Goal: Task Accomplishment & Management: Manage account settings

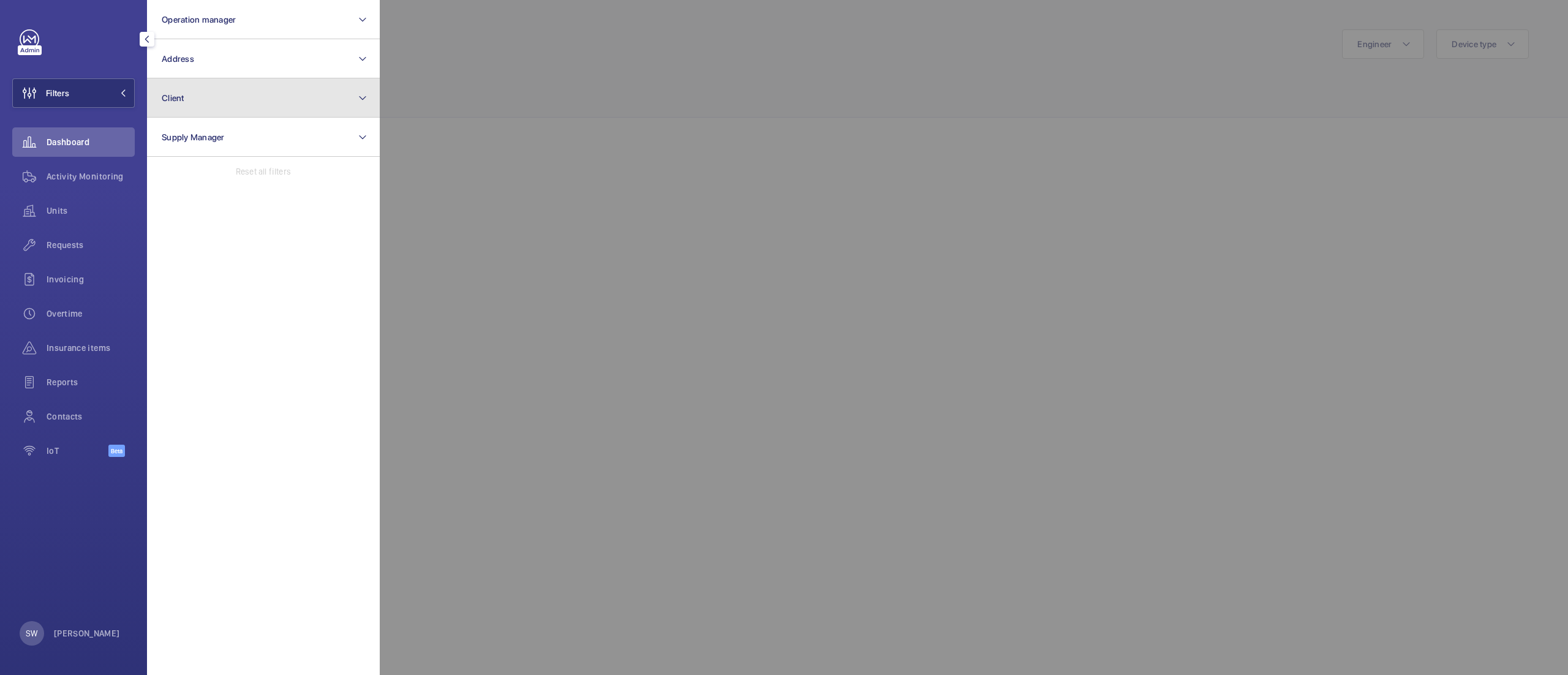
click at [260, 114] on button "Client" at bounding box center [263, 98] width 233 height 39
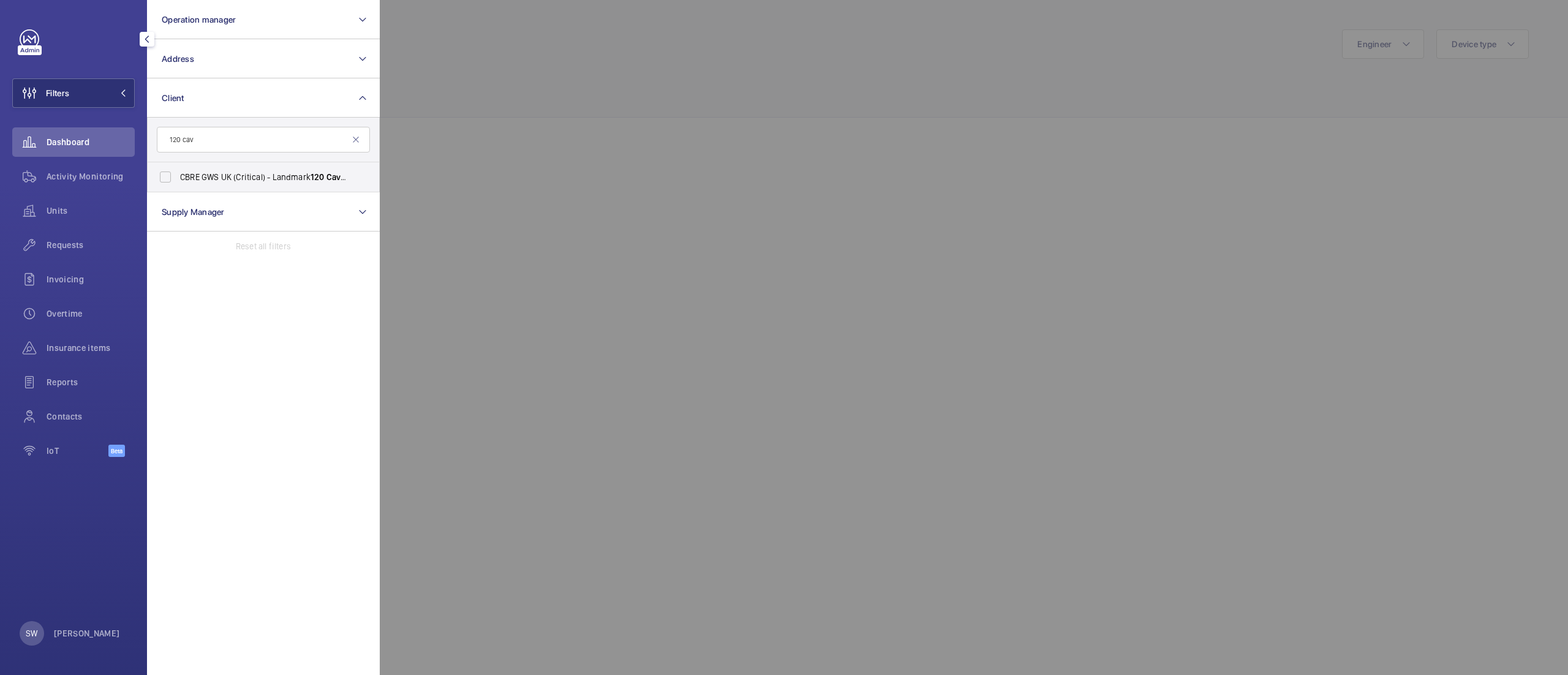
type input "120 cav"
click at [236, 171] on span "CBRE GWS UK (Critical) - Landmark [STREET_ADDRESS]" at bounding box center [264, 178] width 168 height 12
click at [177, 171] on input "CBRE GWS UK (Critical) - Landmark [STREET_ADDRESS]" at bounding box center [165, 177] width 24 height 24
checkbox input "true"
click at [55, 213] on span "Units" at bounding box center [90, 211] width 88 height 12
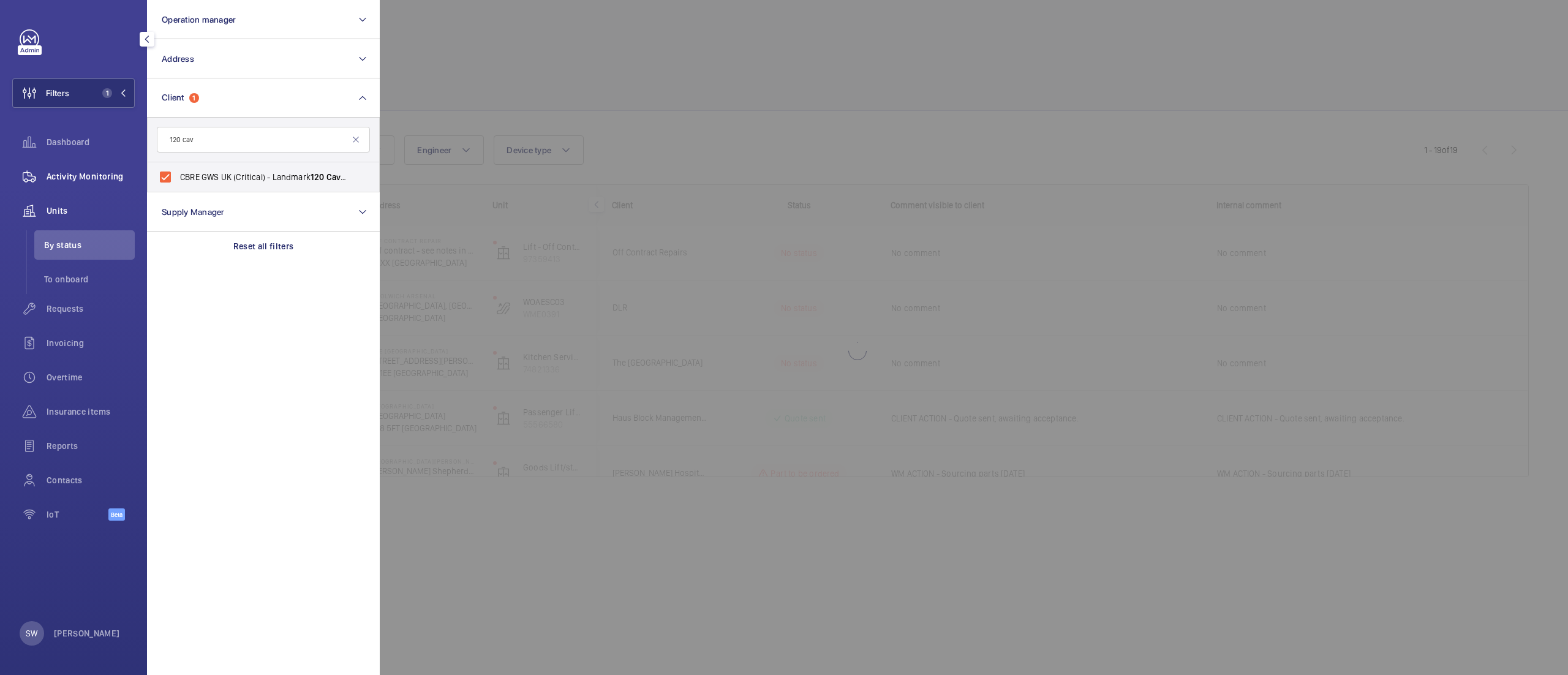
click at [79, 181] on span "Activity Monitoring" at bounding box center [90, 177] width 88 height 12
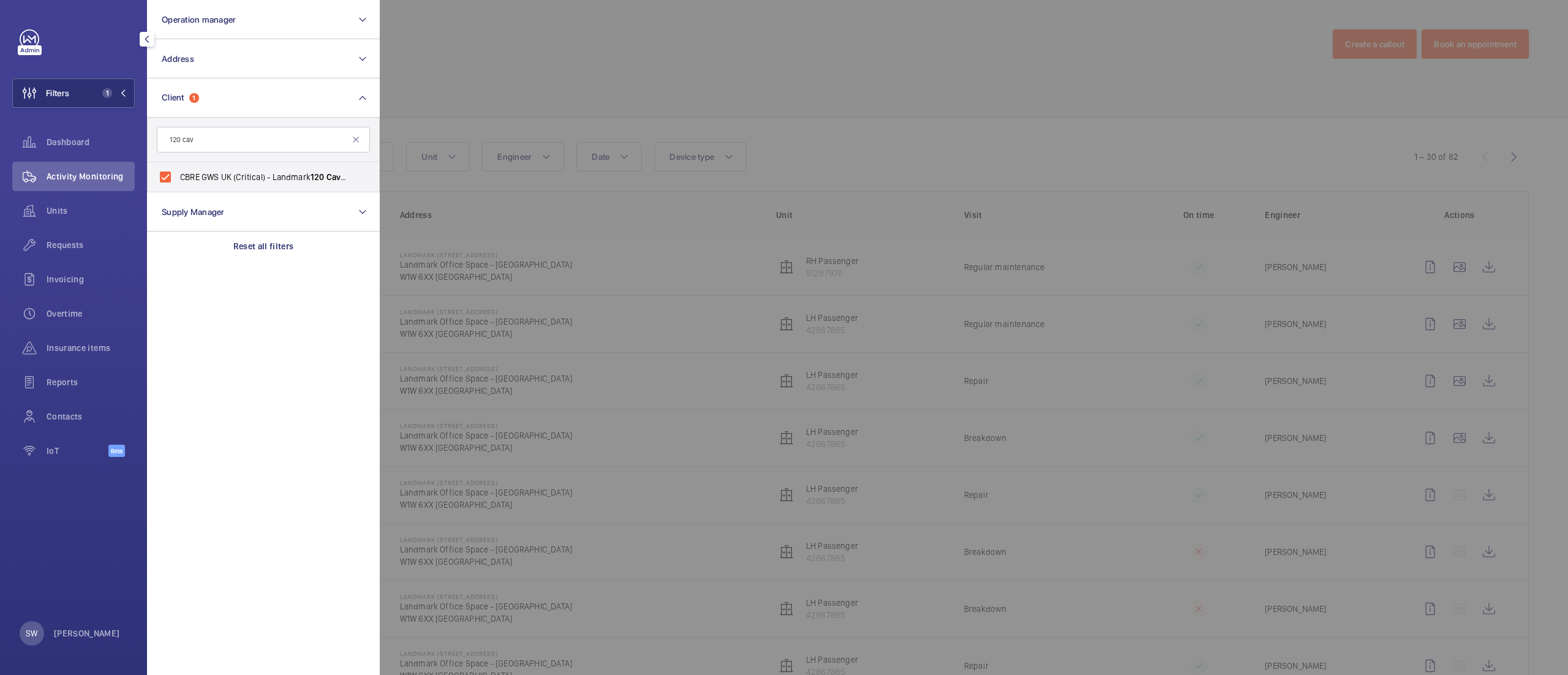
click at [831, 77] on div at bounding box center [1163, 337] width 1568 height 675
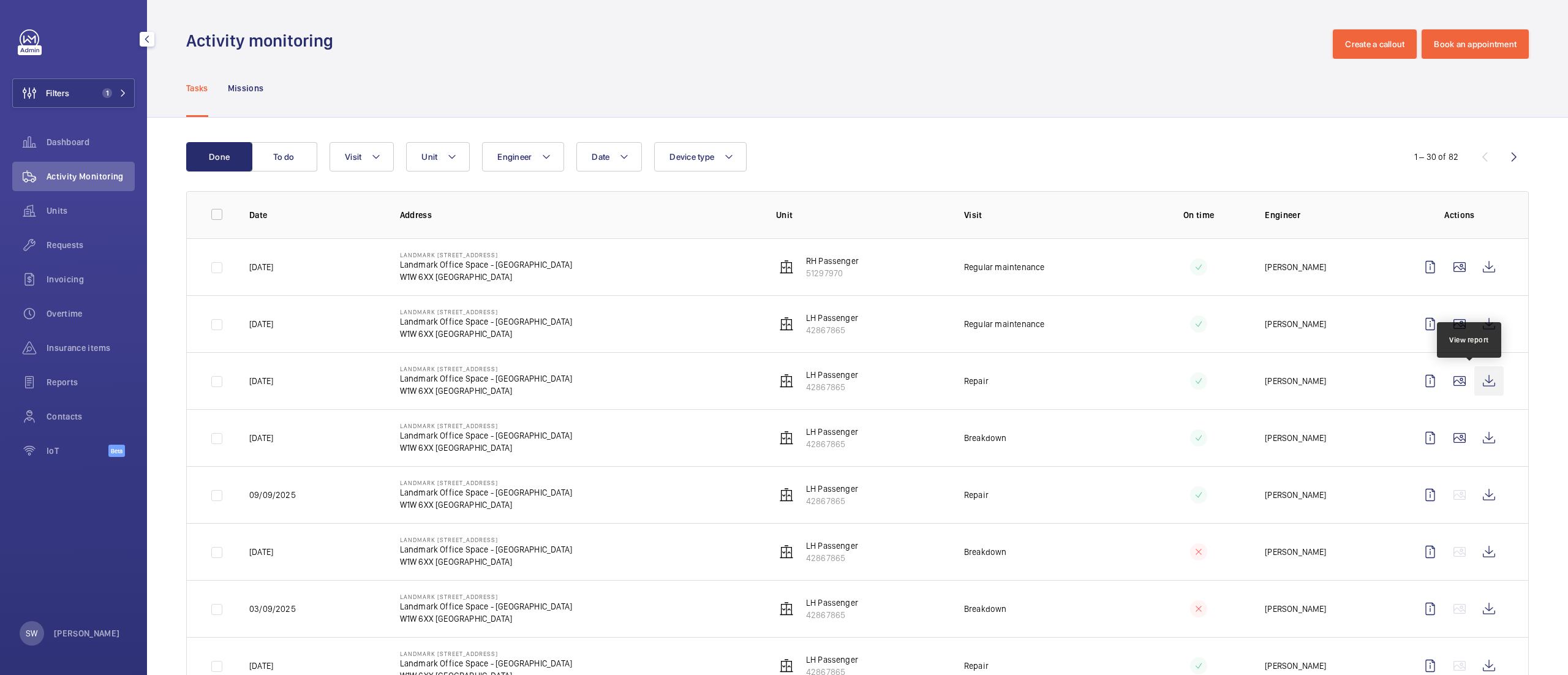
click at [1474, 382] on wm-front-icon-button at bounding box center [1489, 381] width 30 height 30
click at [93, 211] on span "Units" at bounding box center [90, 211] width 88 height 12
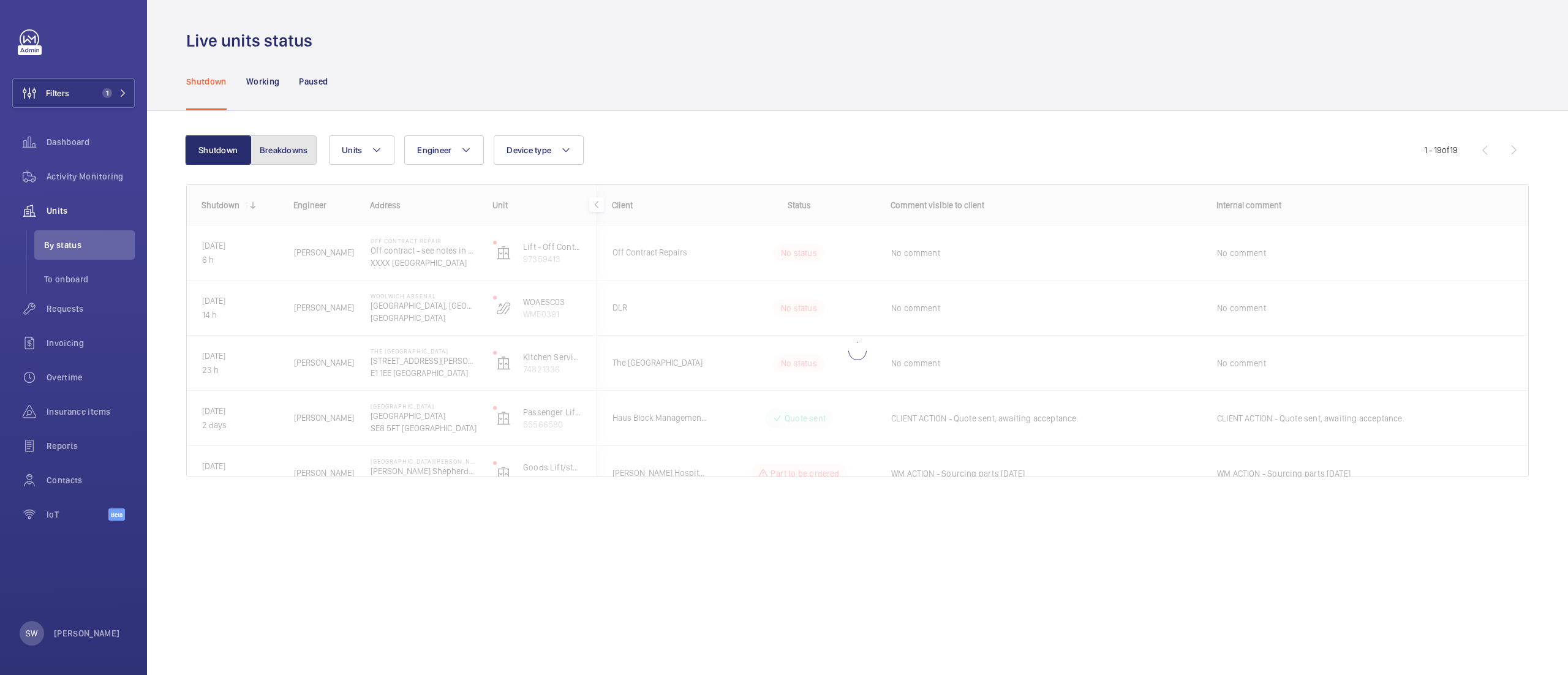
click at [280, 146] on button "Breakdowns" at bounding box center [283, 150] width 66 height 30
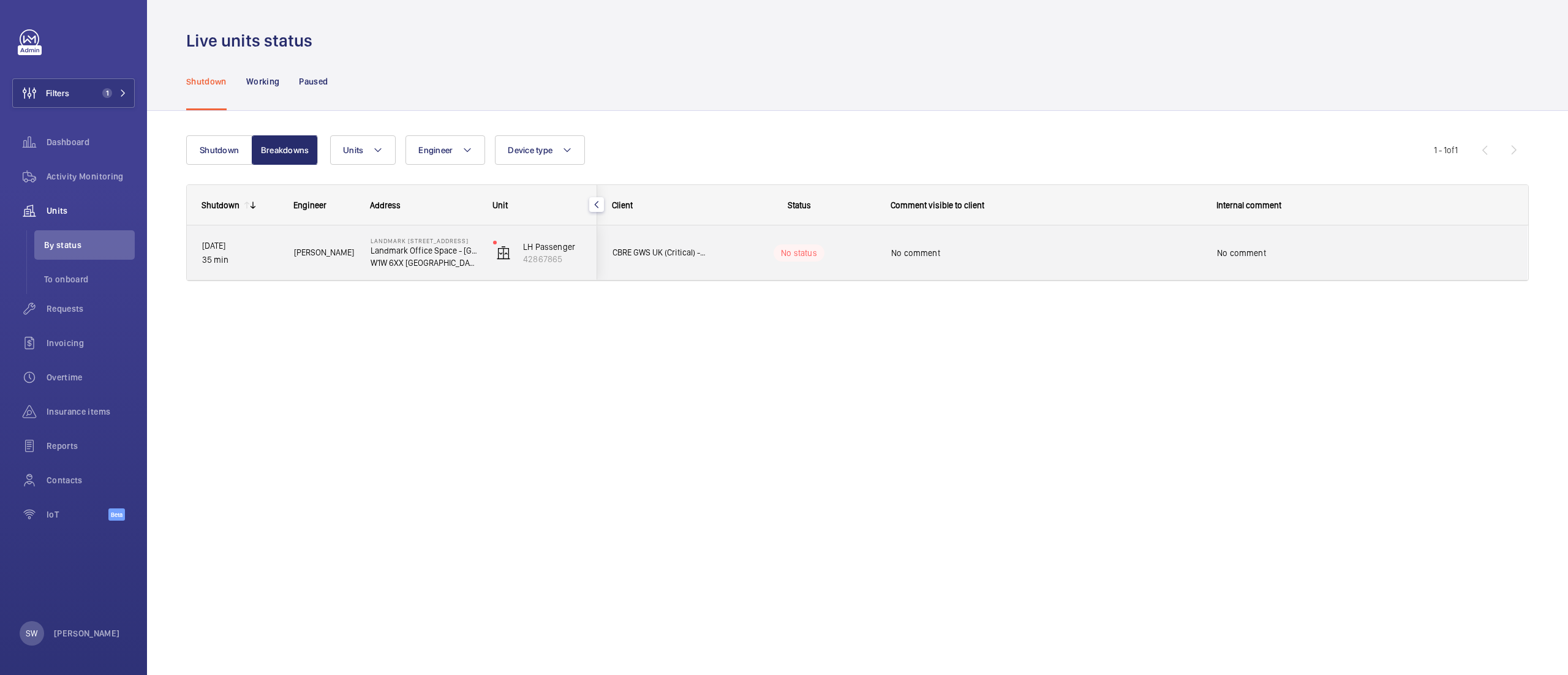
click at [1123, 255] on span "No comment" at bounding box center [1046, 253] width 310 height 12
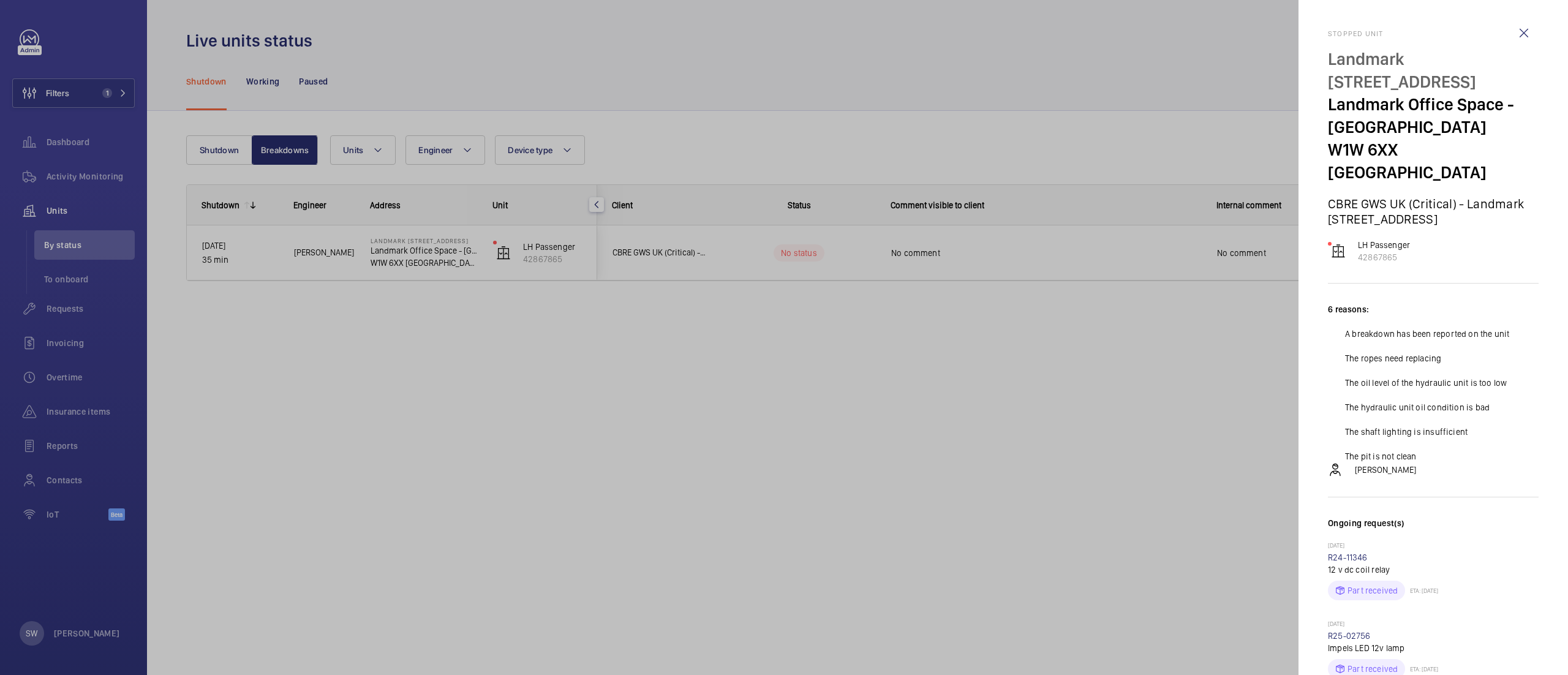
click at [703, 273] on div at bounding box center [784, 337] width 1568 height 675
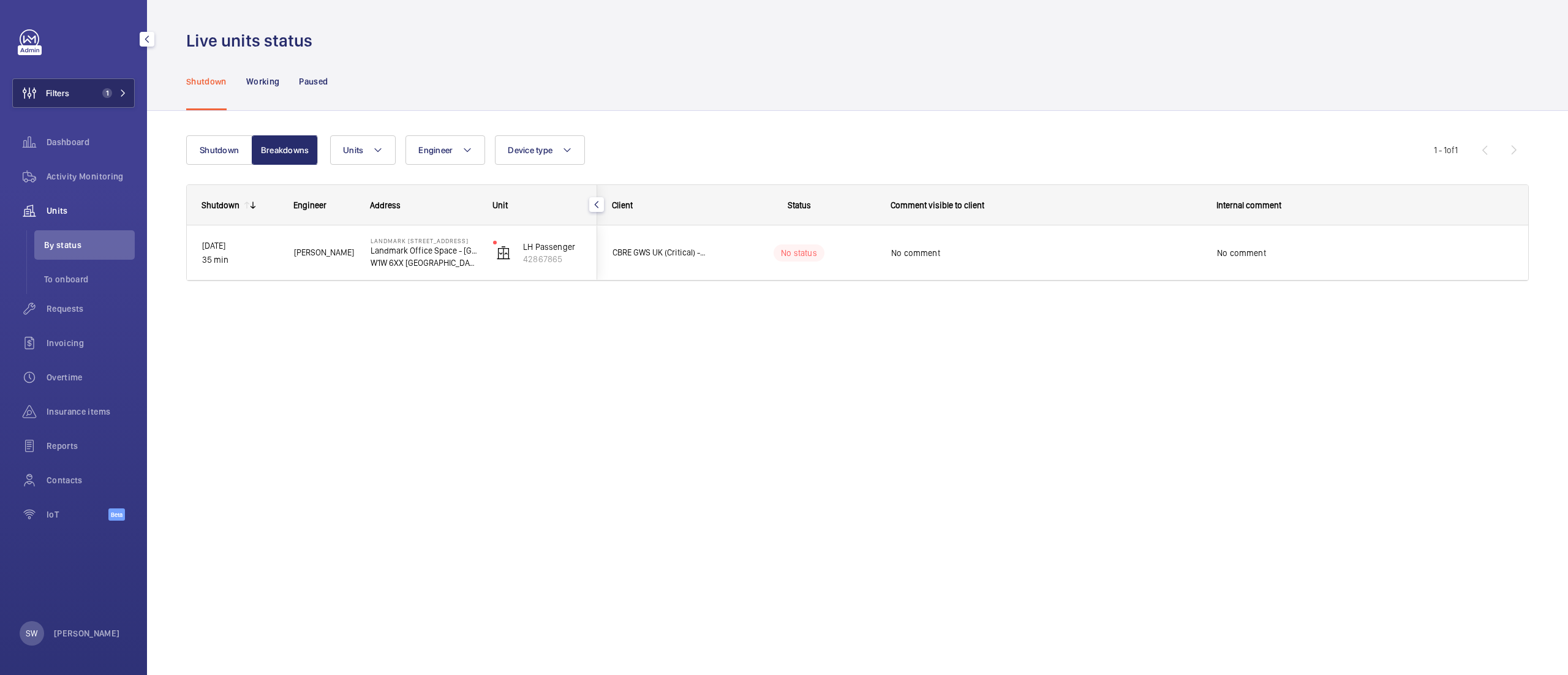
click at [96, 90] on button "Filters 1" at bounding box center [73, 93] width 122 height 30
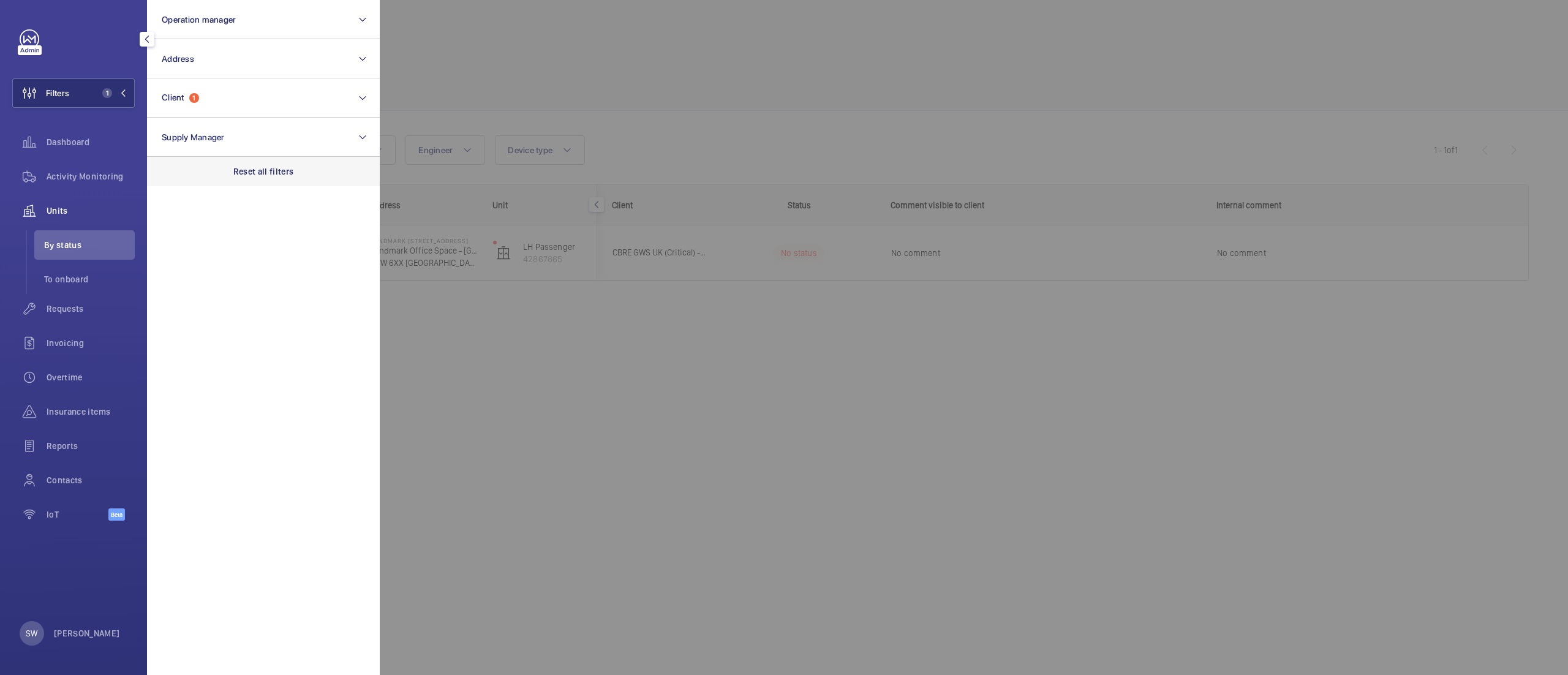
click at [272, 185] on section "Operation manager Address Client 1 Supply Manager Reset all filters" at bounding box center [263, 337] width 233 height 675
click at [248, 171] on p "Reset all filters" at bounding box center [264, 171] width 61 height 12
click at [233, 97] on button "Client" at bounding box center [263, 98] width 233 height 39
type input "dlr"
click at [223, 178] on span "DLR" at bounding box center [264, 178] width 168 height 12
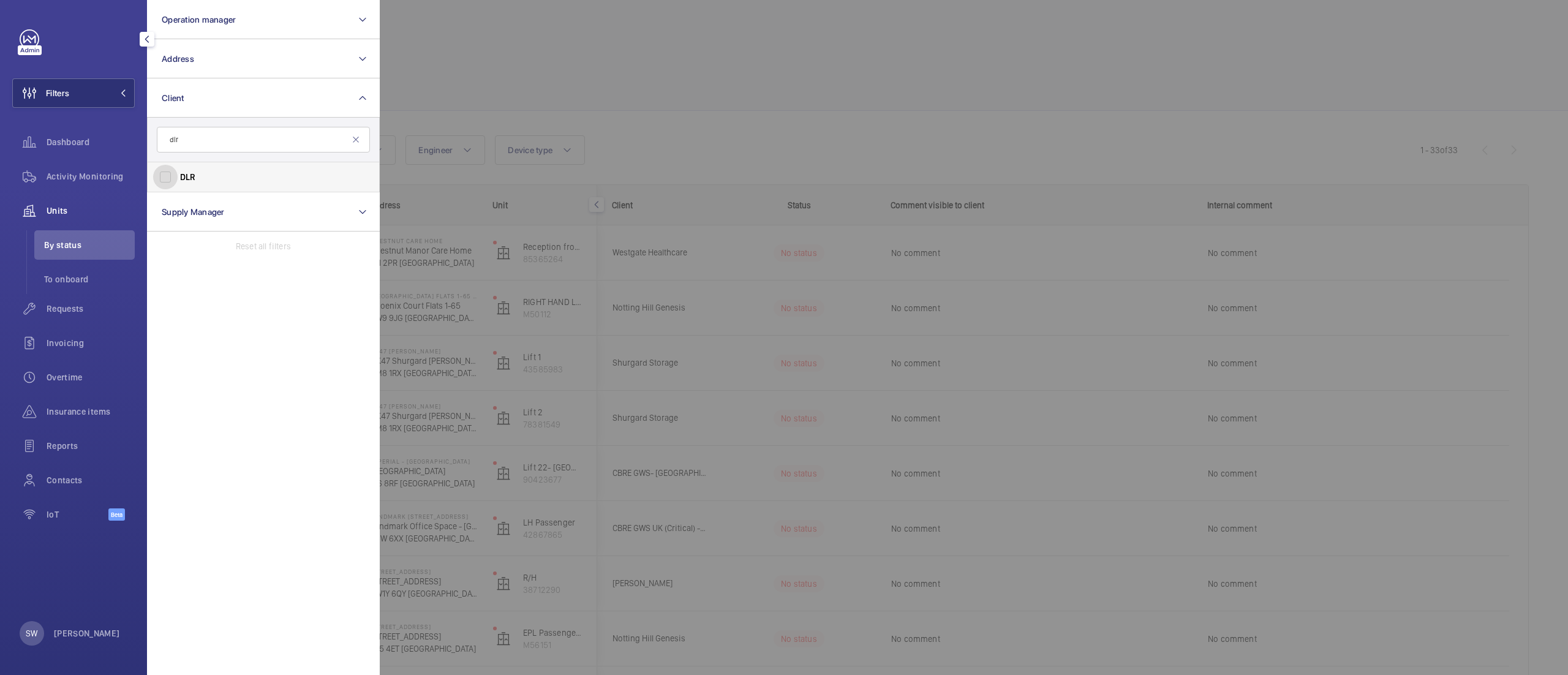
click at [177, 178] on input "DLR" at bounding box center [165, 177] width 24 height 24
checkbox input "true"
click at [698, 125] on div at bounding box center [1163, 337] width 1568 height 675
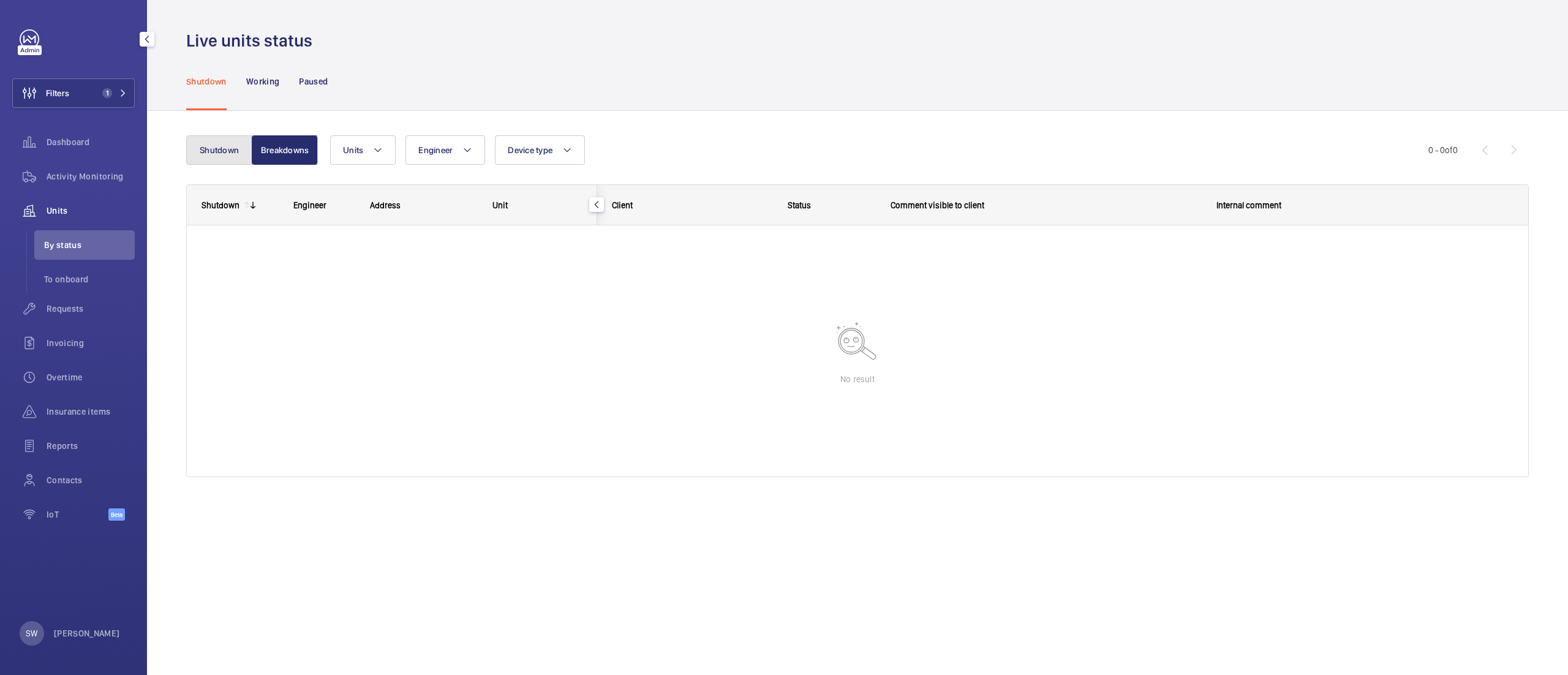
click at [205, 152] on button "Shutdown" at bounding box center [219, 150] width 66 height 30
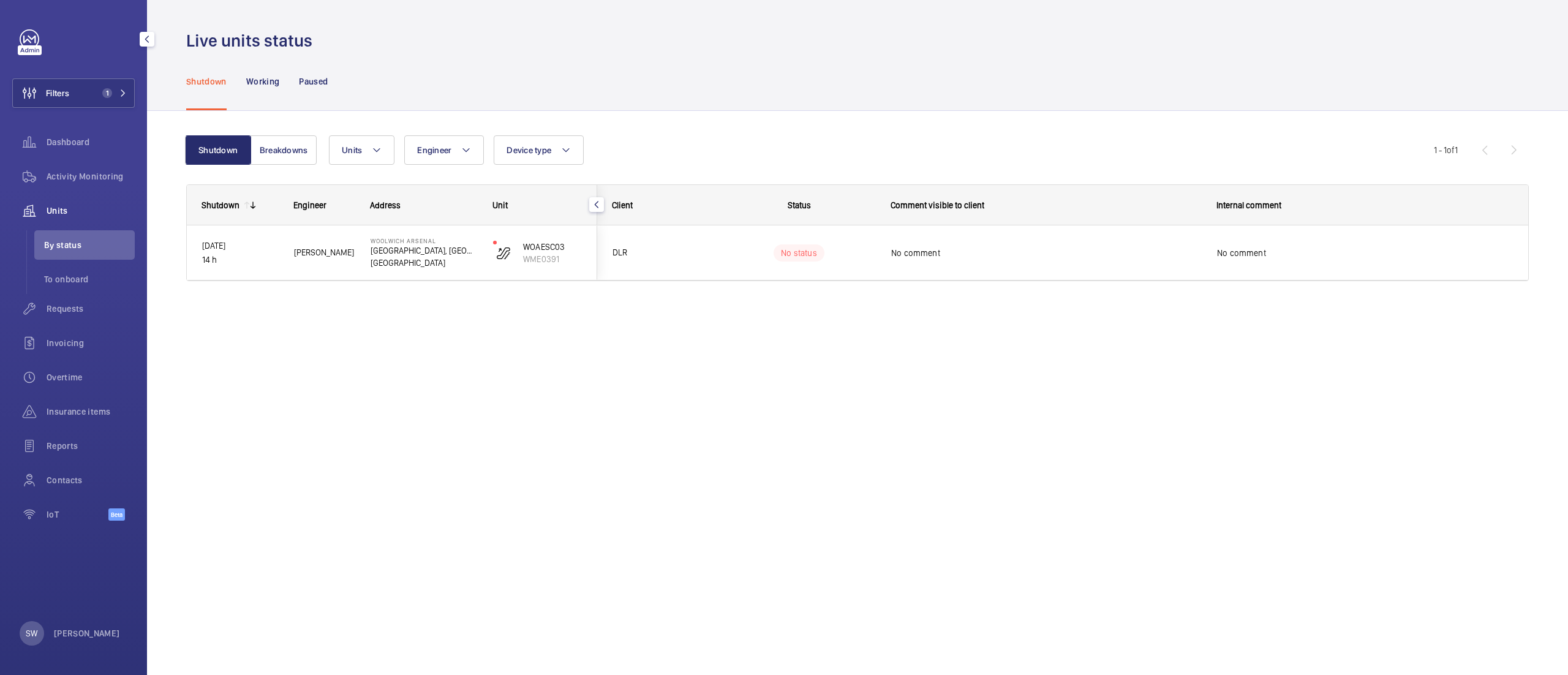
click at [1007, 223] on div "Comment visible to client" at bounding box center [1038, 205] width 326 height 39
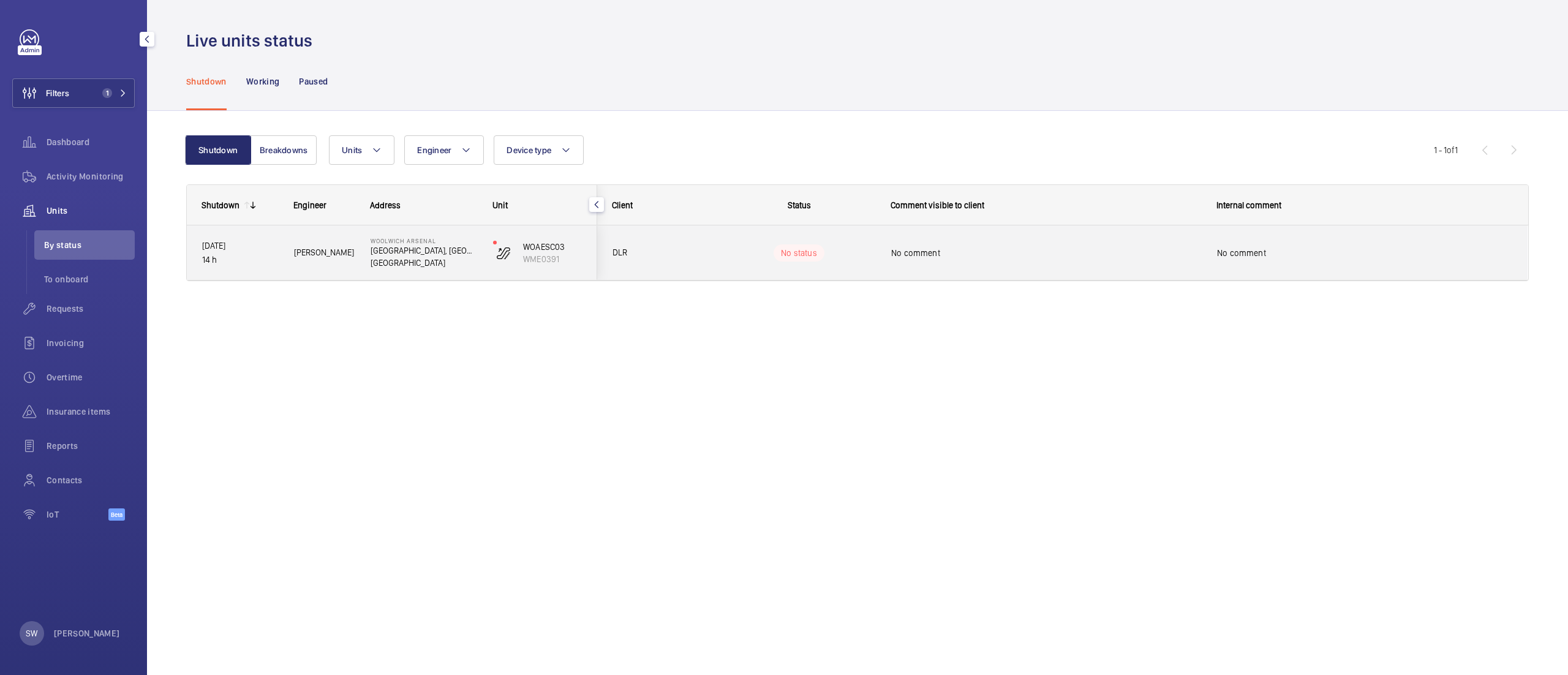
click at [1005, 233] on div "No comment" at bounding box center [1038, 253] width 324 height 53
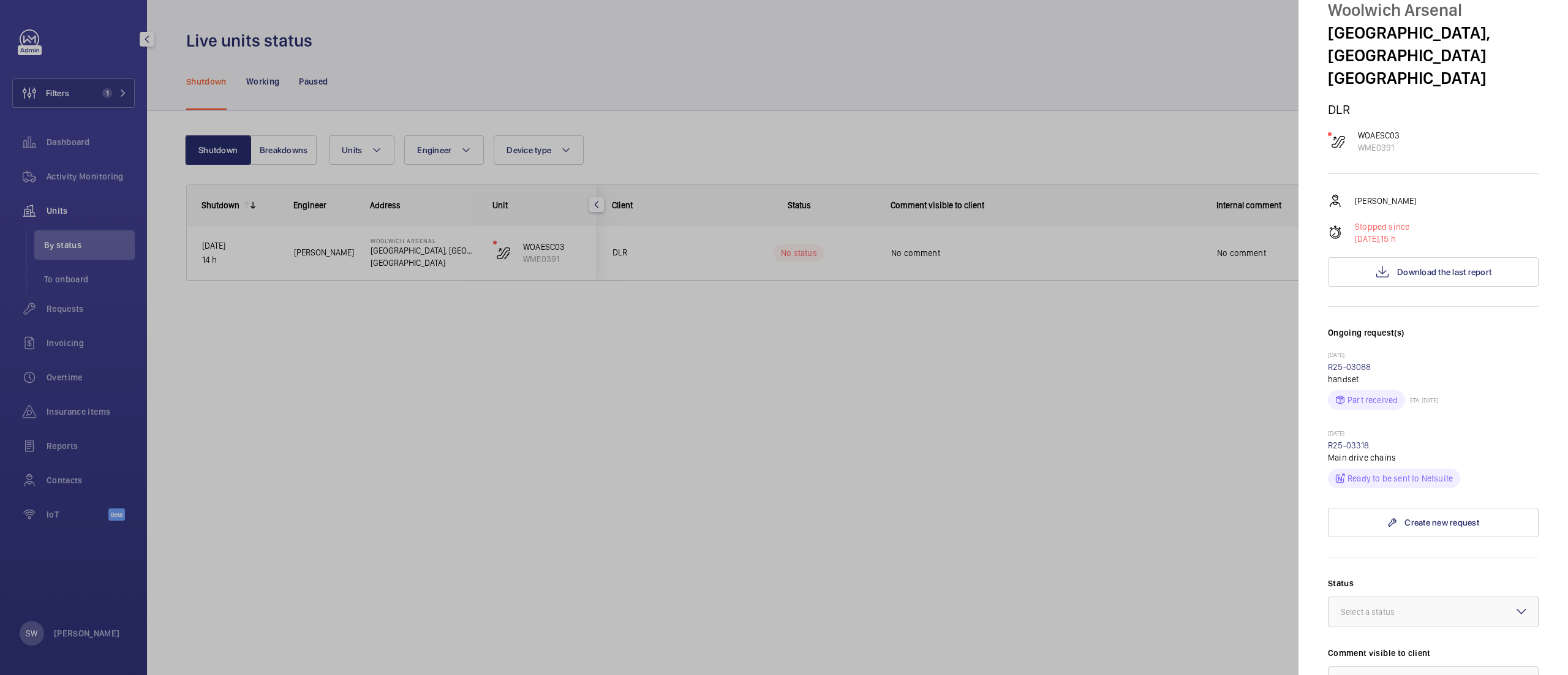
scroll to position [51, 0]
click at [1350, 441] on link "R25-03318" at bounding box center [1349, 444] width 42 height 10
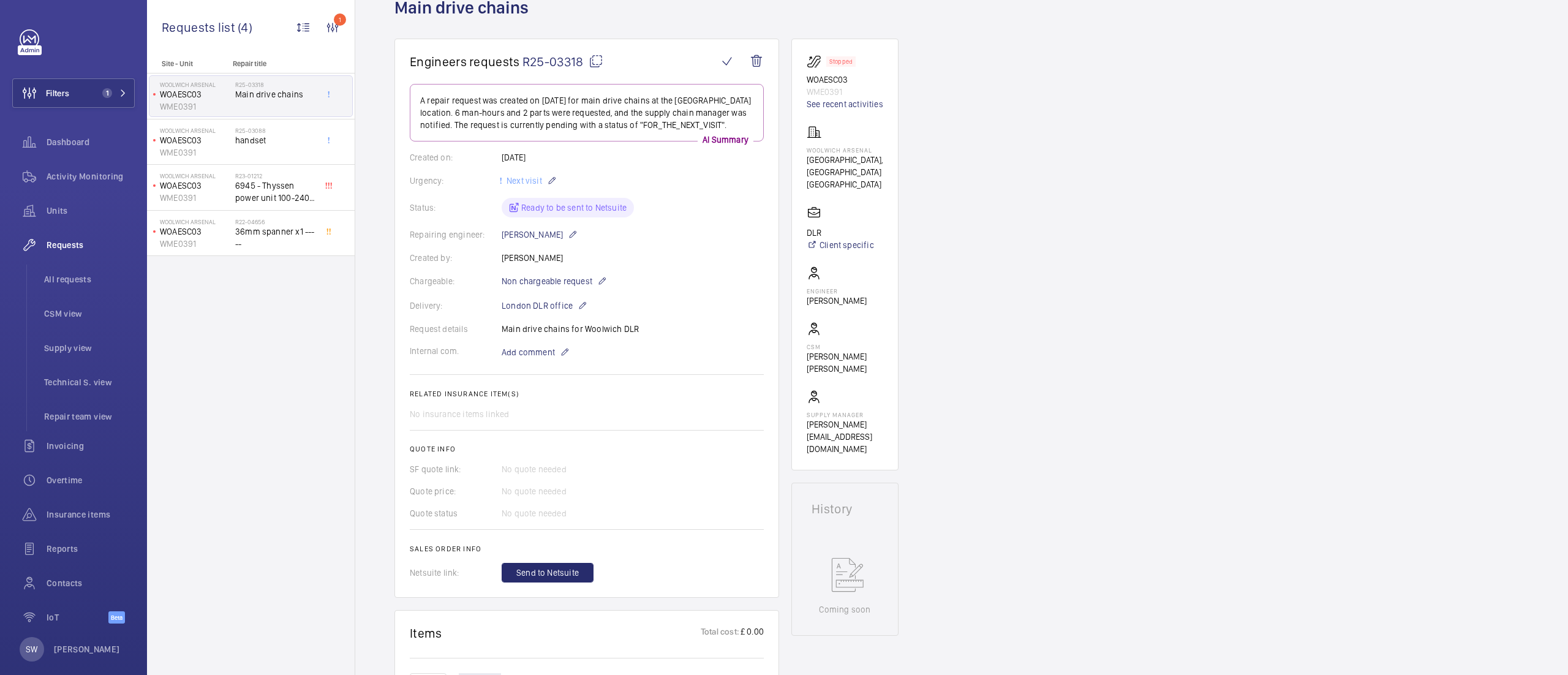
scroll to position [28, 0]
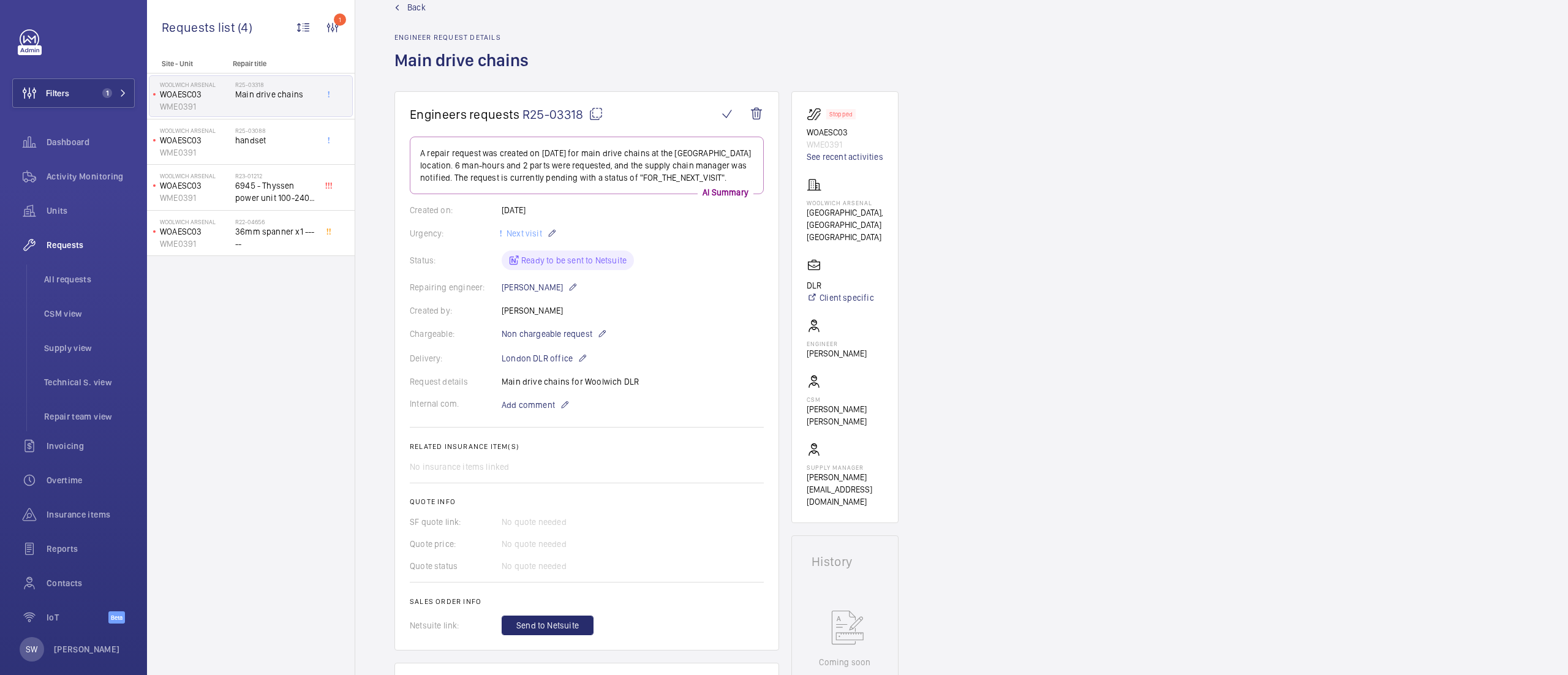
drag, startPoint x: 1213, startPoint y: 12, endPoint x: 1216, endPoint y: -147, distance: 159.0
click at [1216, 0] on html "Filters 1 Dashboard Activity Monitoring Units Requests All requests CSM view Su…" at bounding box center [784, 337] width 1568 height 675
click at [71, 93] on button "Filters 1" at bounding box center [73, 93] width 122 height 30
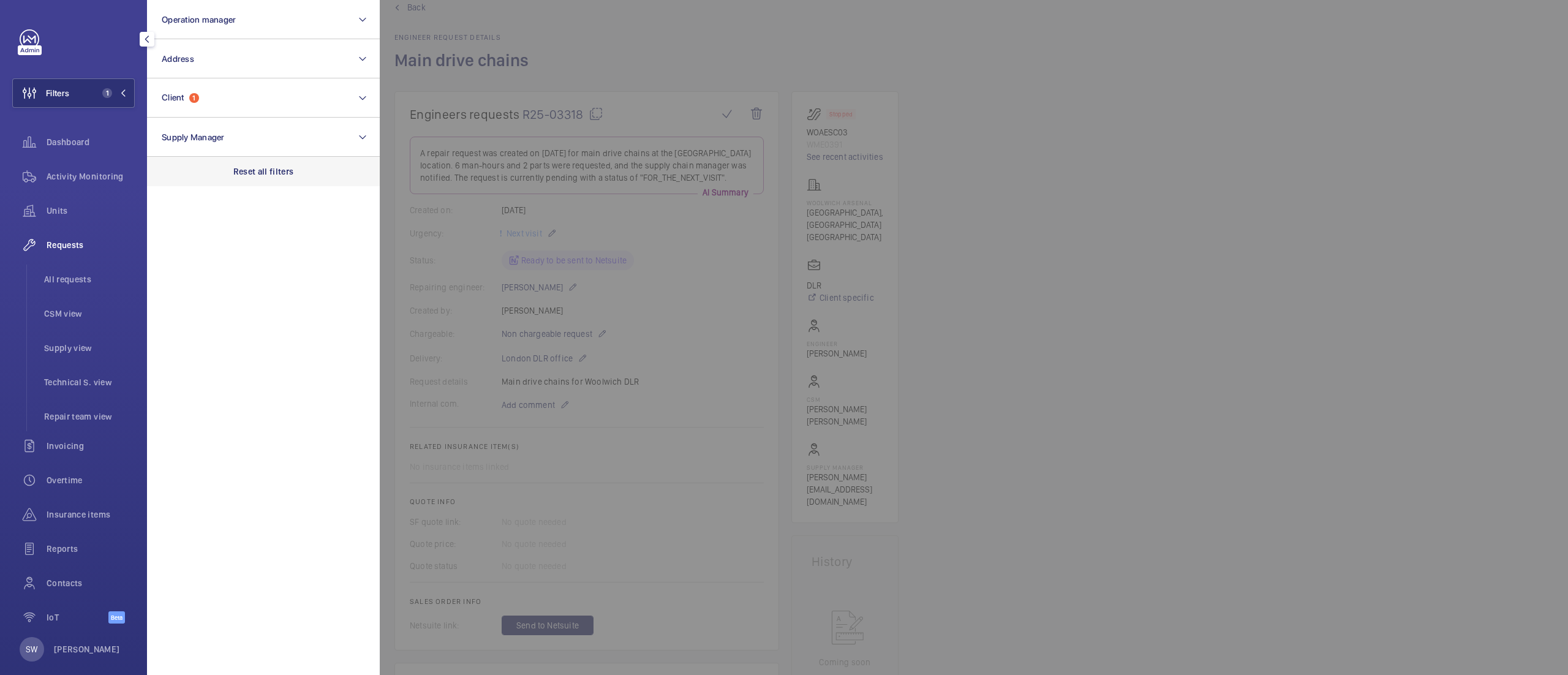
drag, startPoint x: 286, startPoint y: 168, endPoint x: 282, endPoint y: 163, distance: 6.4
click at [286, 168] on p "Reset all filters" at bounding box center [264, 171] width 61 height 12
click at [246, 107] on button "Client" at bounding box center [263, 98] width 233 height 39
type input "aibus"
type input "airbus bri"
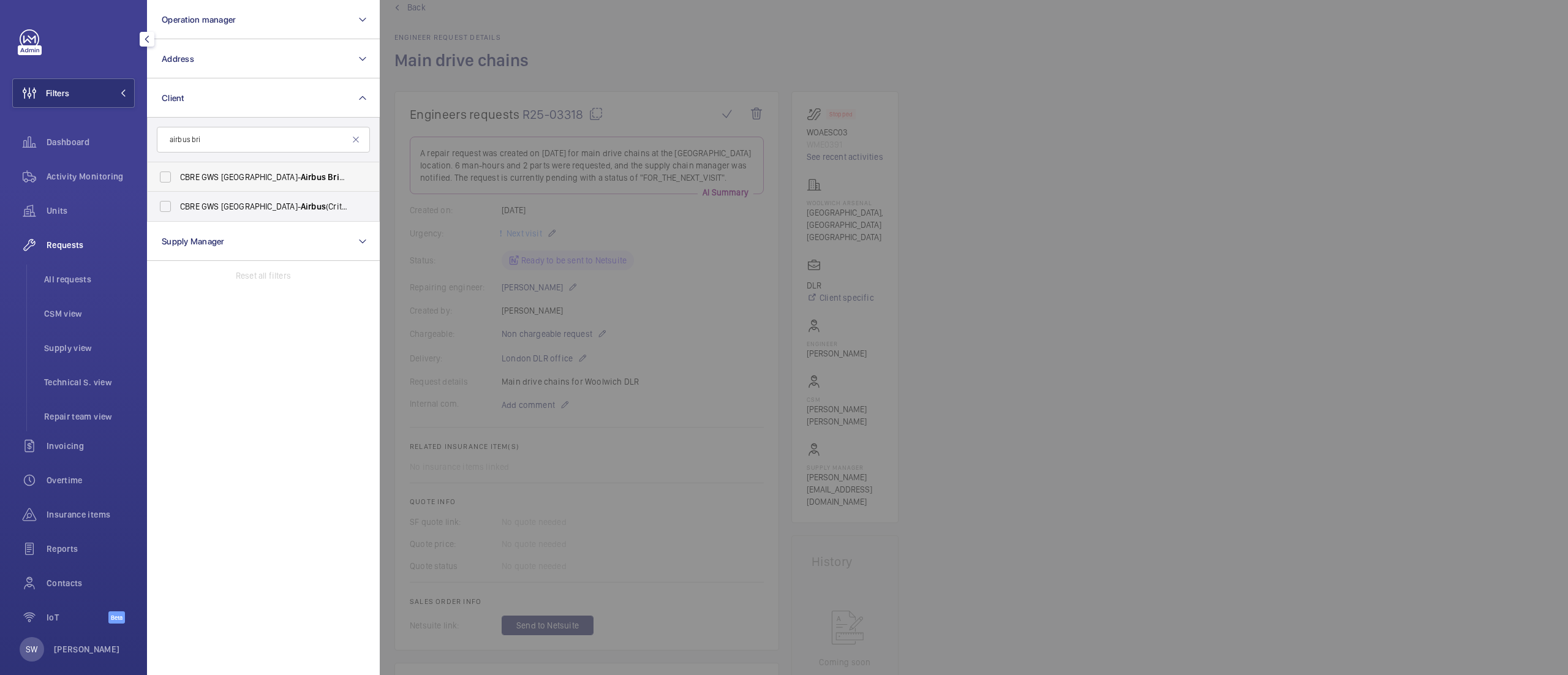
click at [211, 181] on span "CBRE GWS UK- Airbus Bri stol" at bounding box center [264, 178] width 168 height 12
click at [177, 181] on input "CBRE GWS UK- Airbus Bri stol" at bounding box center [165, 177] width 24 height 24
checkbox input "true"
click at [214, 209] on span "CBRE GWS UK- Airbus (Critical) Airbus Bri [PERSON_NAME] & Hangar MLSF" at bounding box center [264, 206] width 168 height 12
click at [177, 209] on input "CBRE GWS UK- Airbus (Critical) Airbus Bri [PERSON_NAME] & Hangar MLSF" at bounding box center [165, 206] width 24 height 24
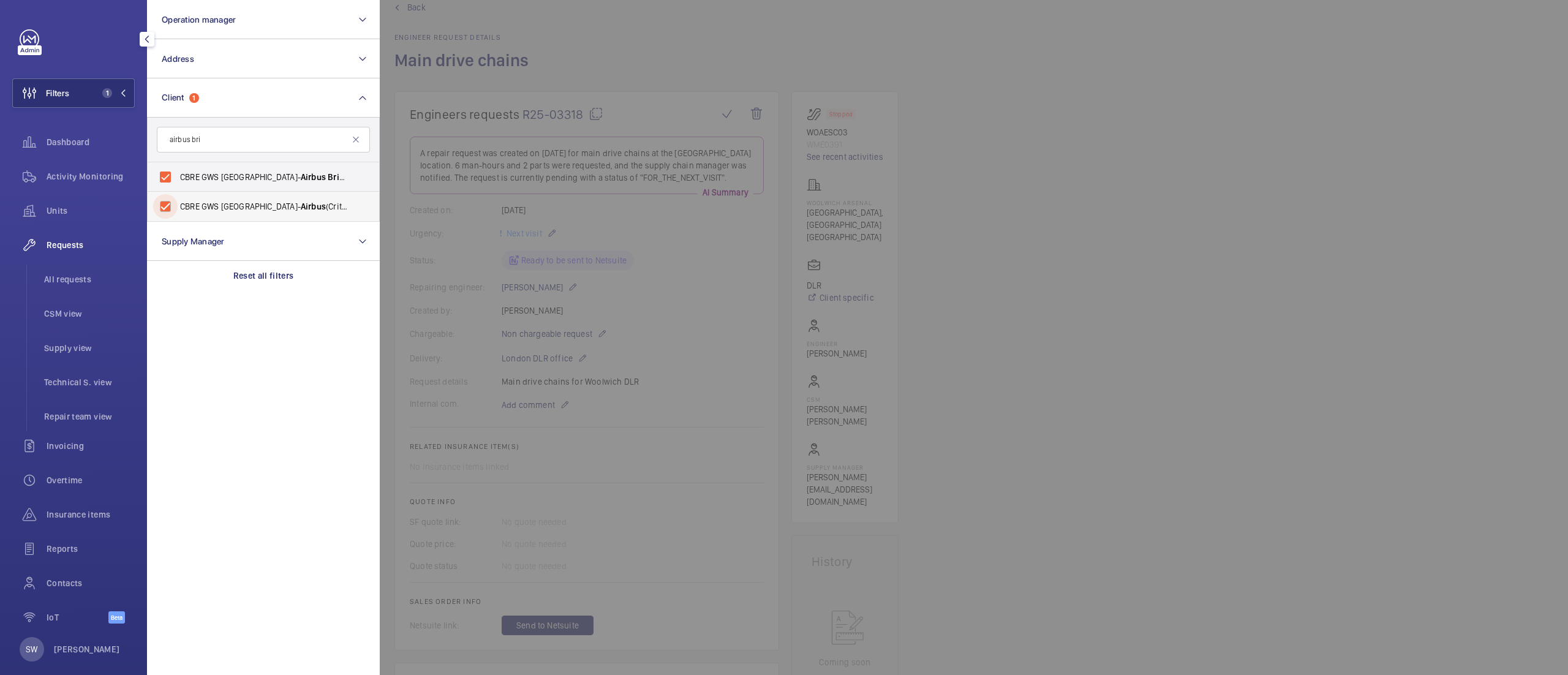
checkbox input "true"
click at [1222, 222] on div at bounding box center [1163, 337] width 1568 height 675
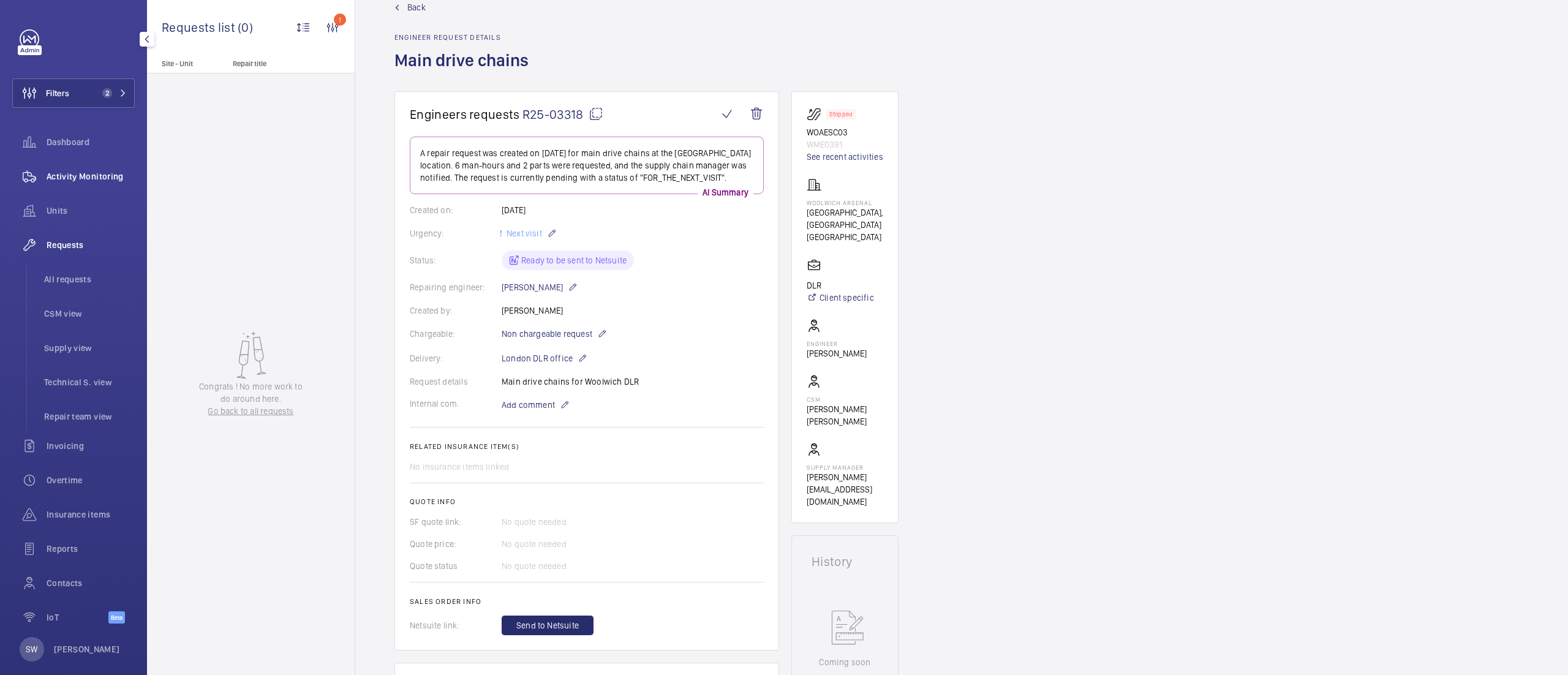
click at [82, 174] on span "Activity Monitoring" at bounding box center [90, 177] width 88 height 12
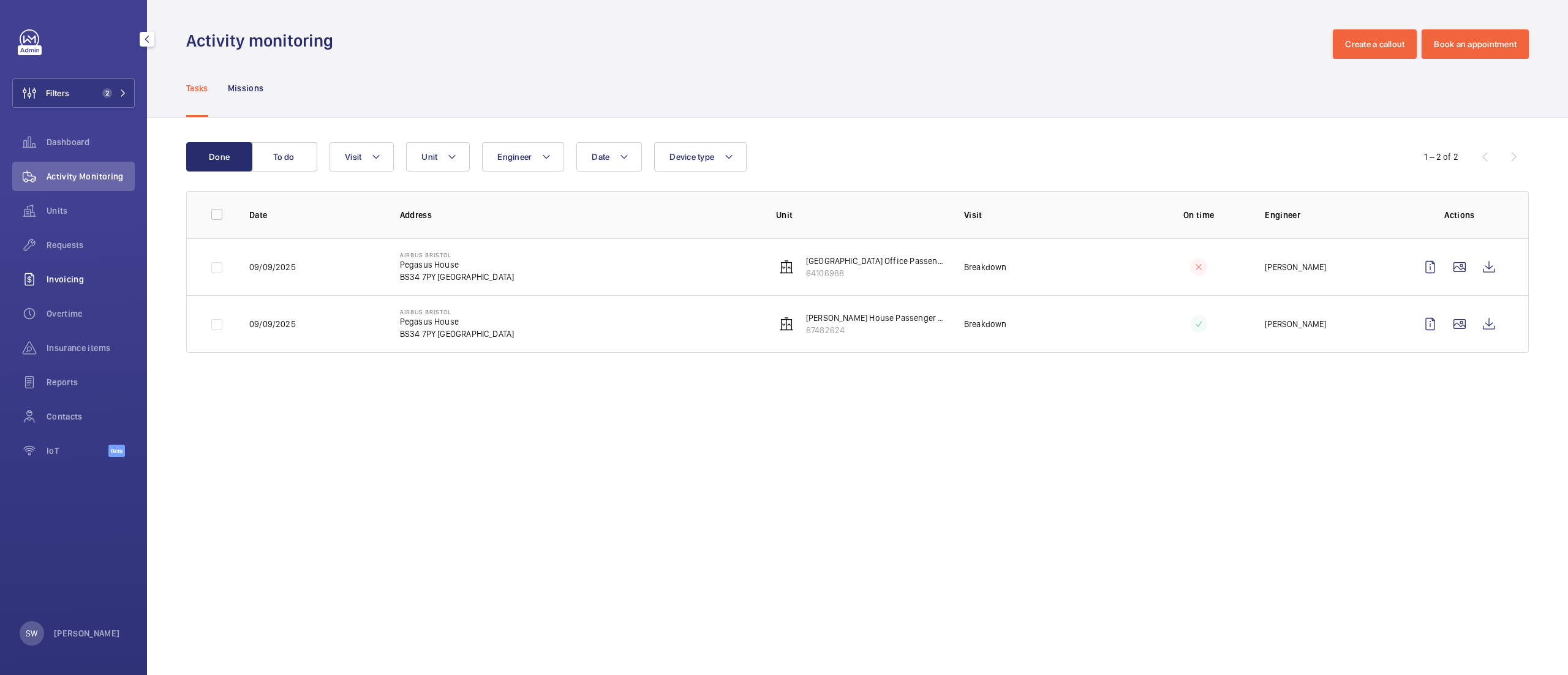
click at [91, 273] on span "Invoicing" at bounding box center [90, 279] width 88 height 12
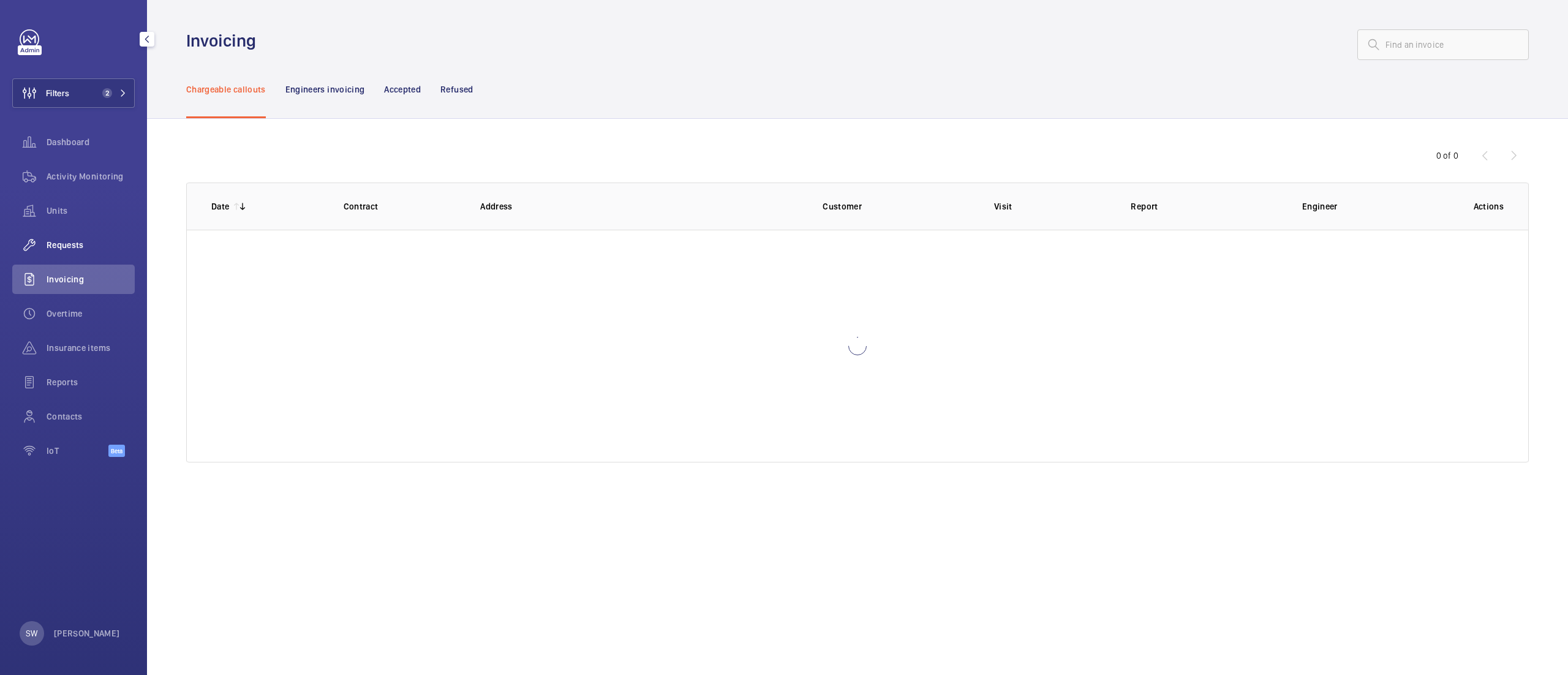
drag, startPoint x: 57, startPoint y: 237, endPoint x: 61, endPoint y: 243, distance: 7.2
click at [57, 240] on div "Requests" at bounding box center [73, 245] width 122 height 30
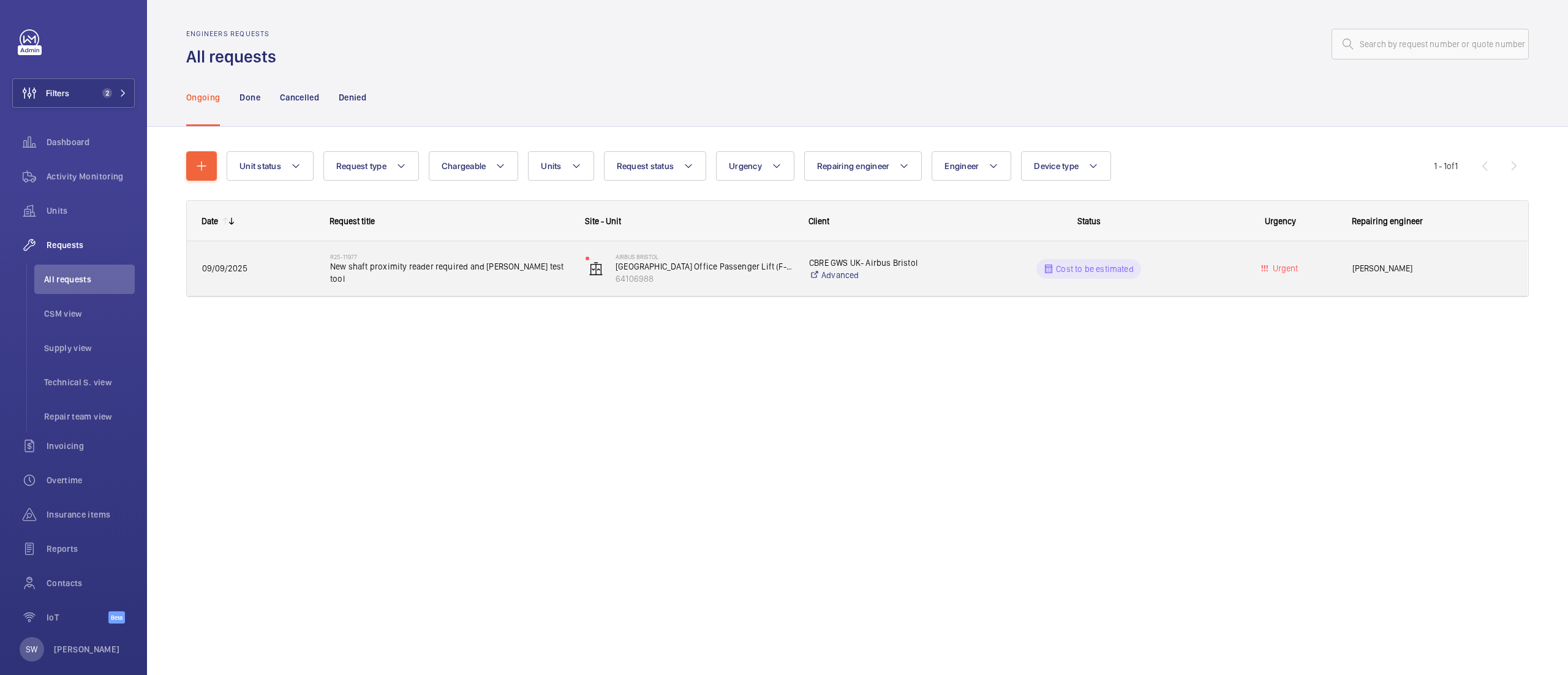
click at [475, 269] on span "New shaft proximity reader required and [PERSON_NAME] test tool" at bounding box center [450, 272] width 240 height 24
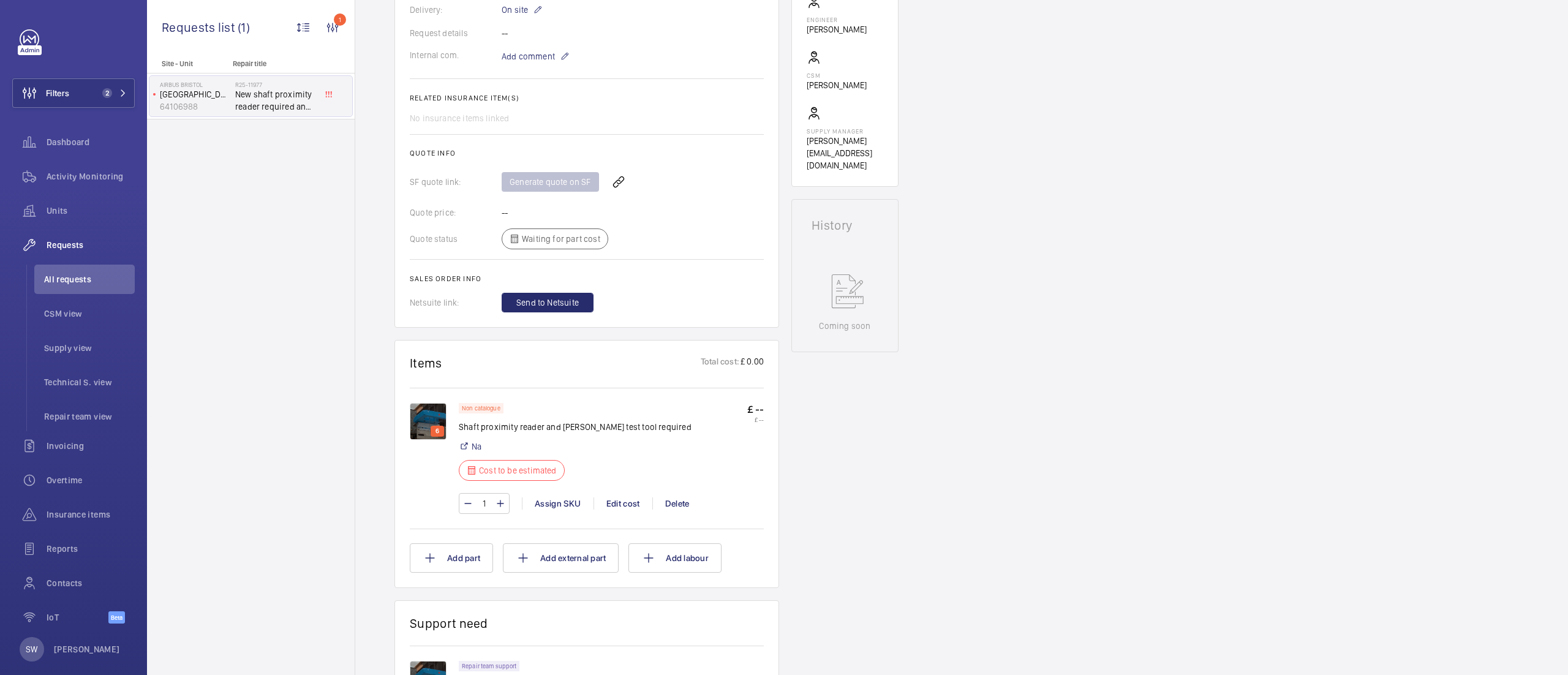
scroll to position [424, 0]
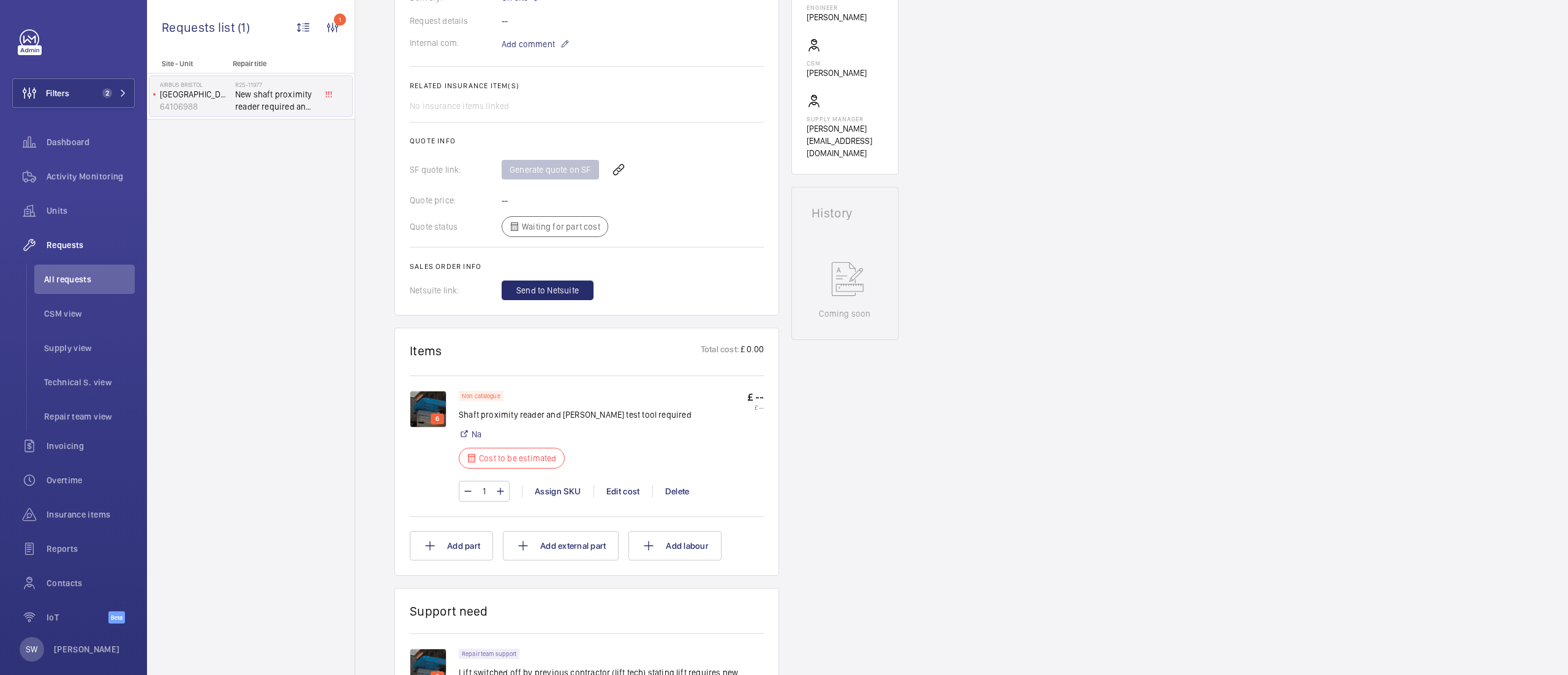
click at [430, 418] on img at bounding box center [428, 409] width 37 height 37
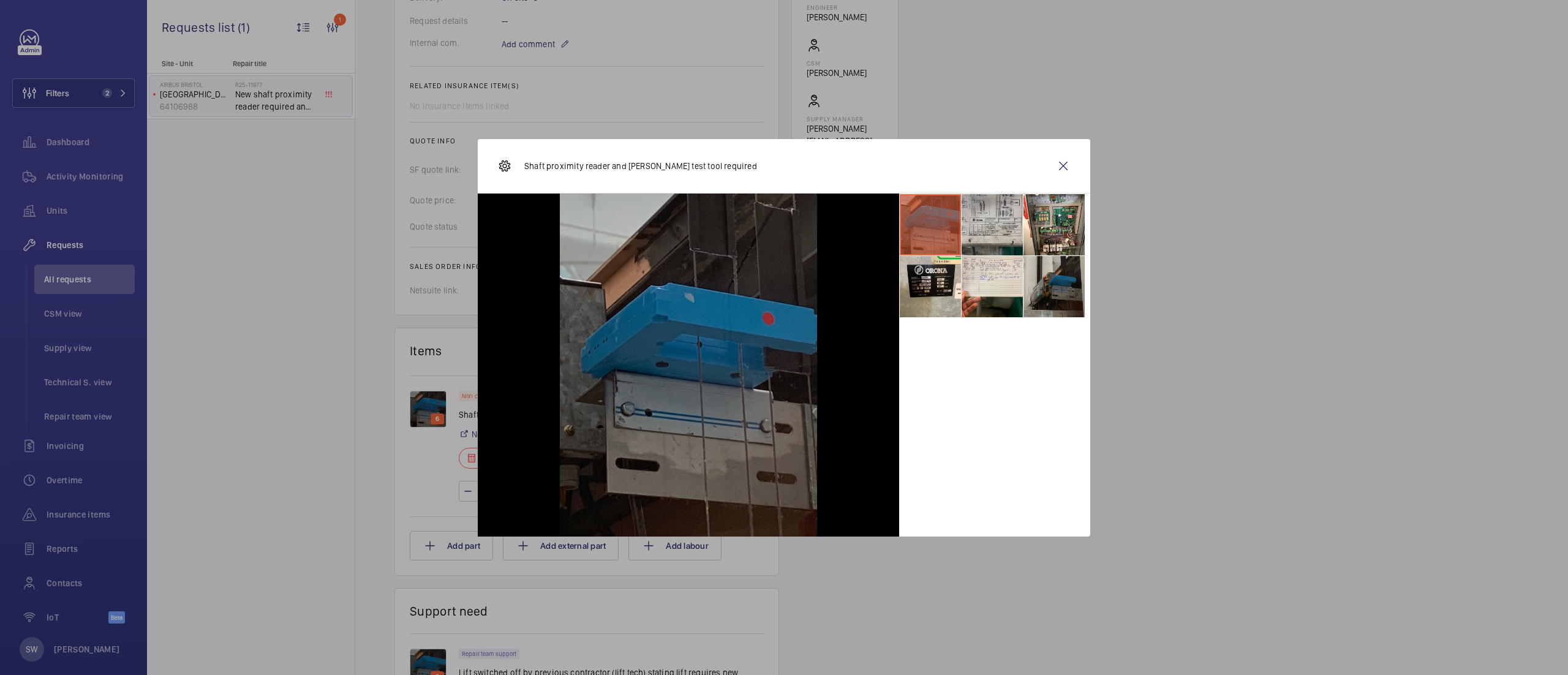
click at [1000, 225] on li at bounding box center [992, 224] width 61 height 62
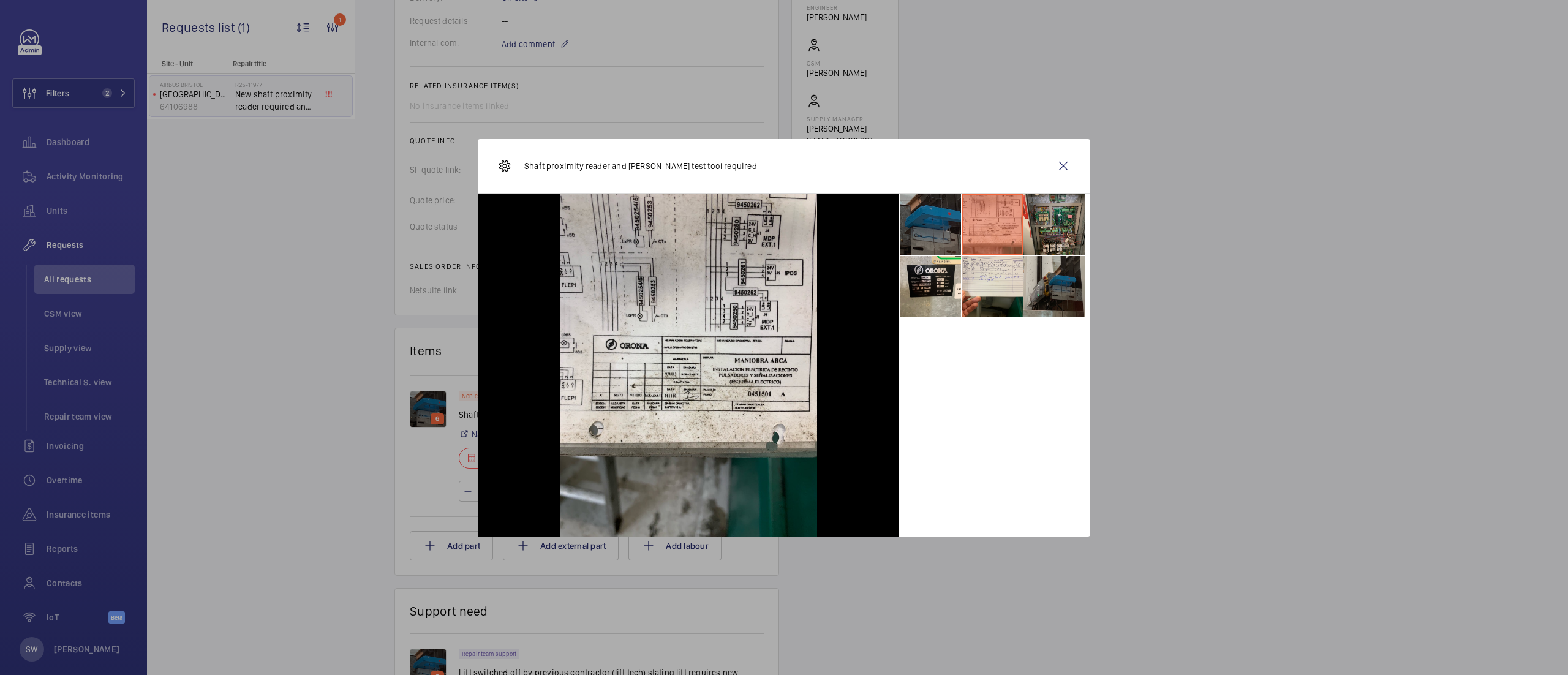
click at [1051, 218] on li at bounding box center [1054, 224] width 61 height 62
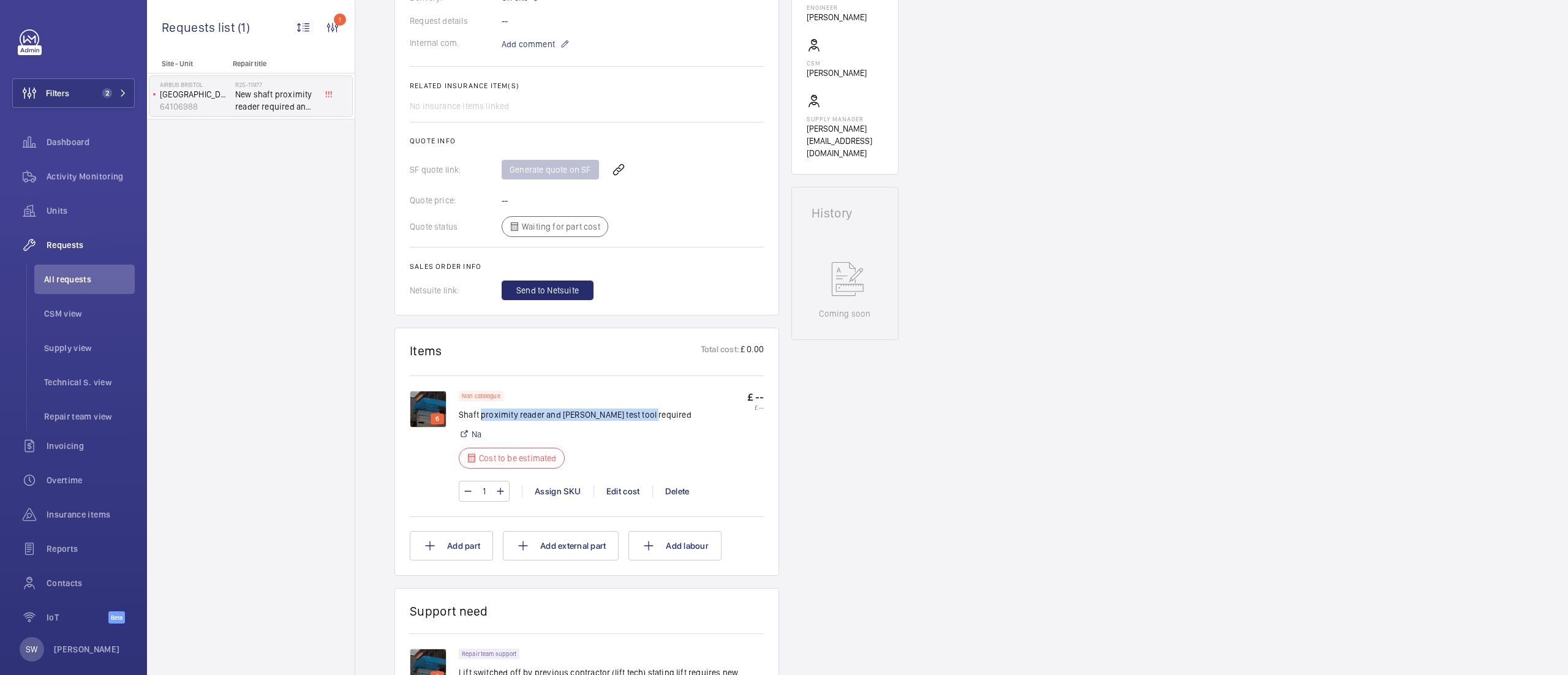
drag, startPoint x: 651, startPoint y: 416, endPoint x: 482, endPoint y: 420, distance: 169.0
click at [482, 420] on div "Non catalogue Shaft proximity reader and [PERSON_NAME] test tool required Na Co…" at bounding box center [611, 433] width 305 height 85
click at [672, 450] on div "Non catalogue Shaft proximity reader and [PERSON_NAME] test tool required Na Co…" at bounding box center [611, 433] width 305 height 85
click at [431, 413] on img at bounding box center [428, 409] width 37 height 37
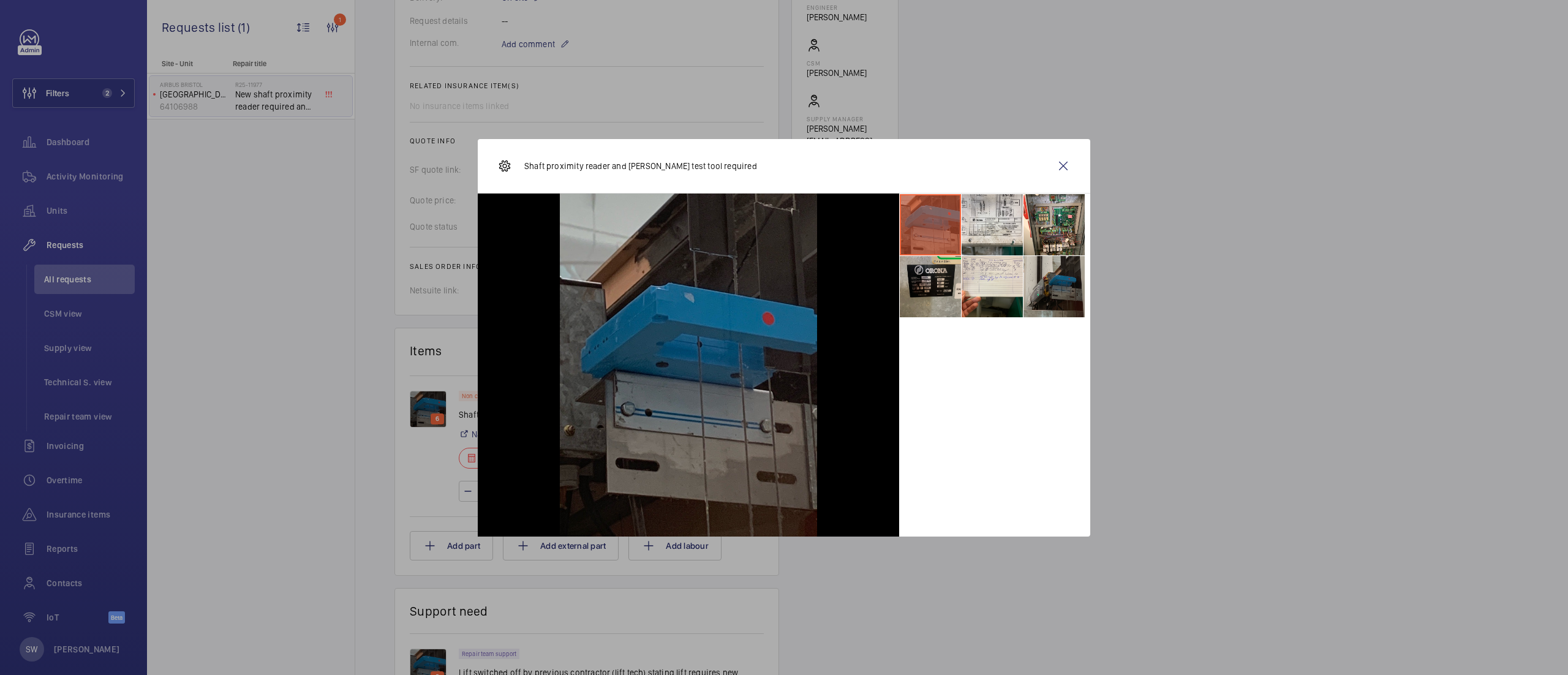
click at [945, 292] on li at bounding box center [930, 287] width 61 height 62
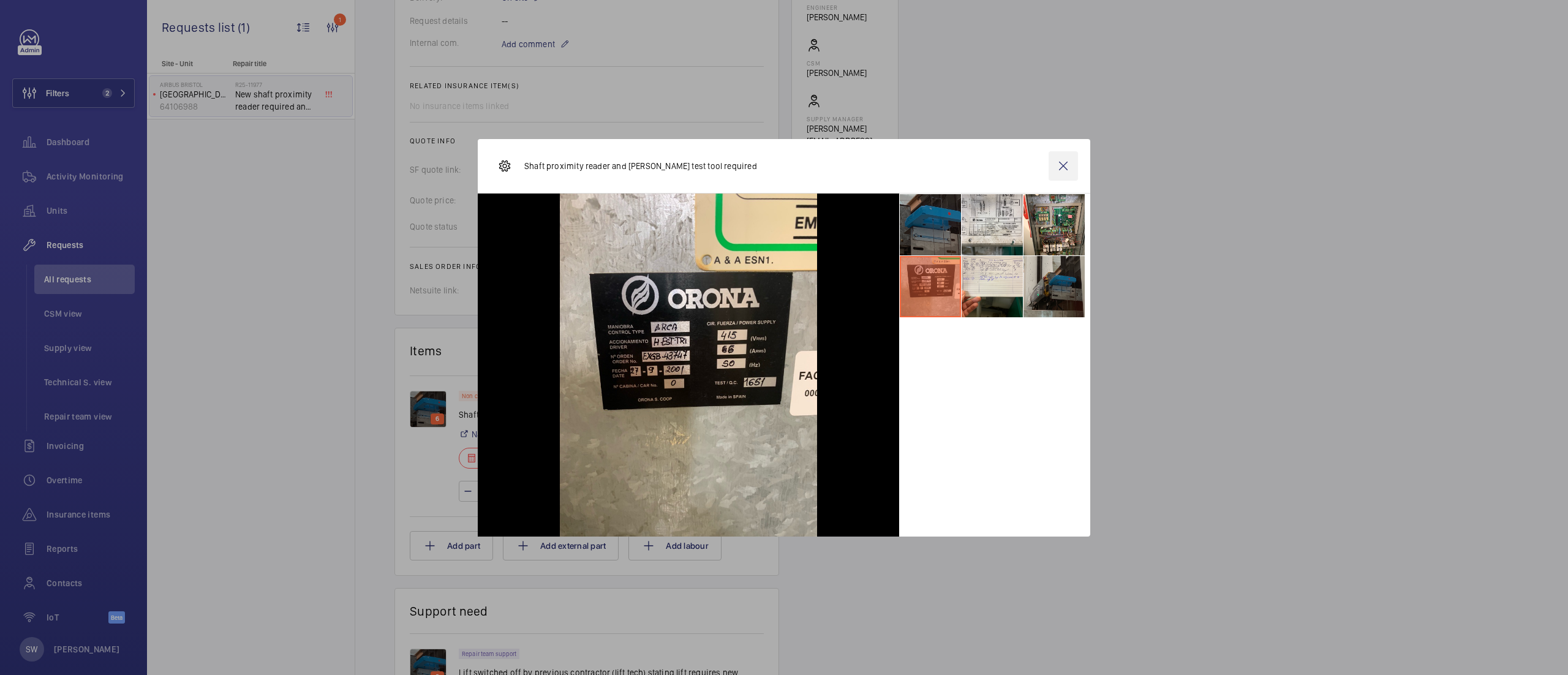
click at [1065, 168] on wm-front-icon-button at bounding box center [1063, 166] width 30 height 30
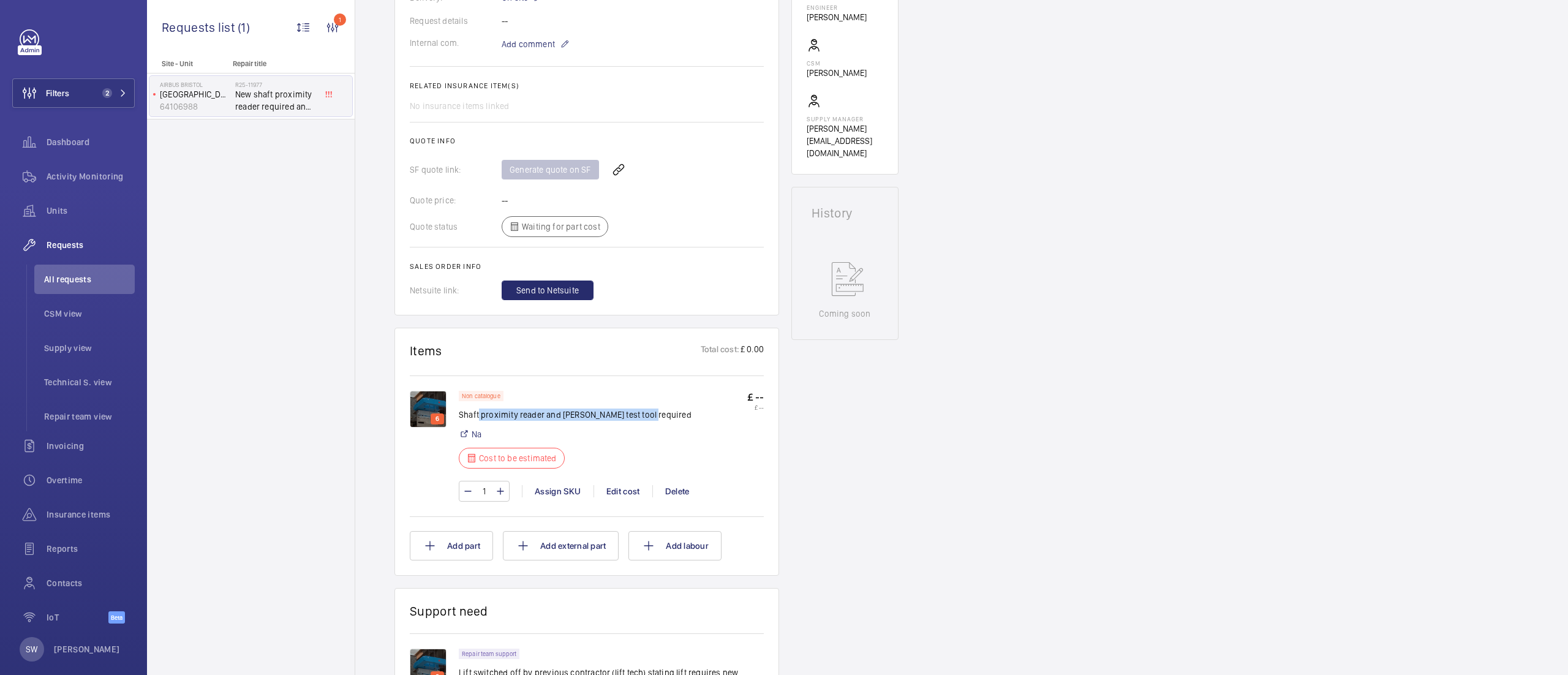
drag, startPoint x: 653, startPoint y: 419, endPoint x: 478, endPoint y: 417, distance: 175.0
click at [478, 417] on div "Non catalogue Shaft proximity reader and [PERSON_NAME] test tool required Na Co…" at bounding box center [611, 433] width 305 height 85
click at [478, 417] on p "Shaft proximity reader and [PERSON_NAME] test tool required" at bounding box center [574, 415] width 233 height 12
drag, startPoint x: 653, startPoint y: 417, endPoint x: 461, endPoint y: 419, distance: 192.0
click at [461, 419] on div "Non catalogue Shaft proximity reader and [PERSON_NAME] test tool required Na Co…" at bounding box center [611, 433] width 305 height 85
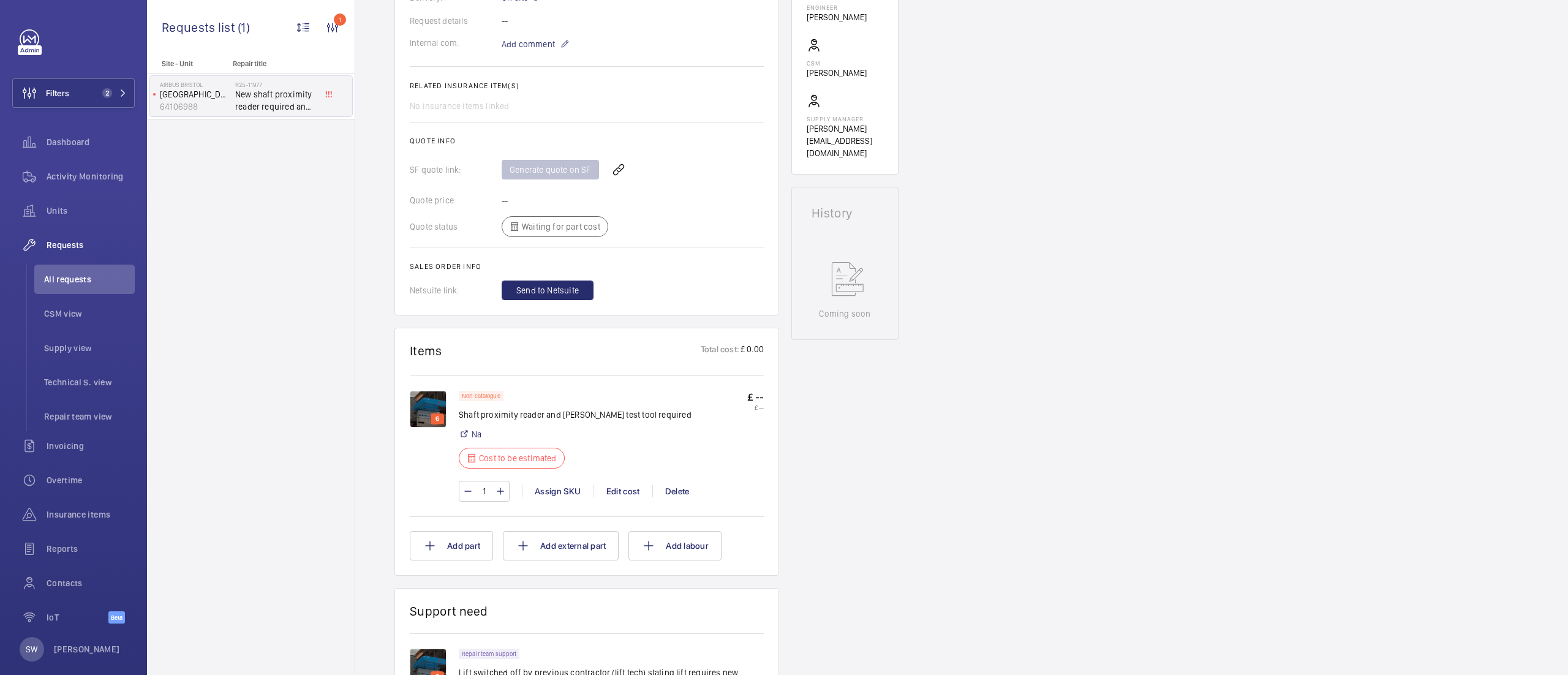
click at [651, 396] on div "Non catalogue Shaft proximity reader and [PERSON_NAME] test tool required Na Co…" at bounding box center [611, 433] width 305 height 85
click at [429, 409] on img at bounding box center [428, 409] width 37 height 37
click at [424, 410] on img at bounding box center [428, 409] width 37 height 37
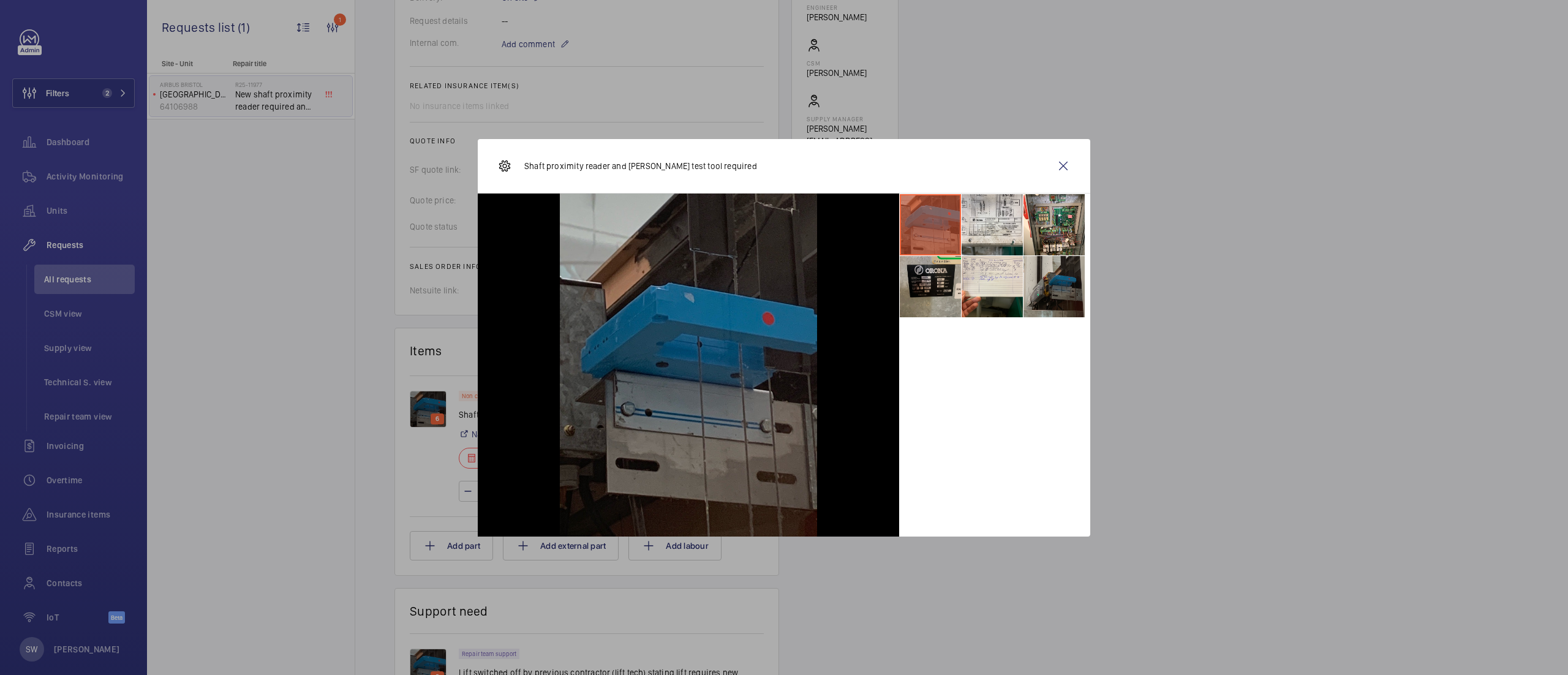
click at [951, 294] on li at bounding box center [930, 287] width 61 height 62
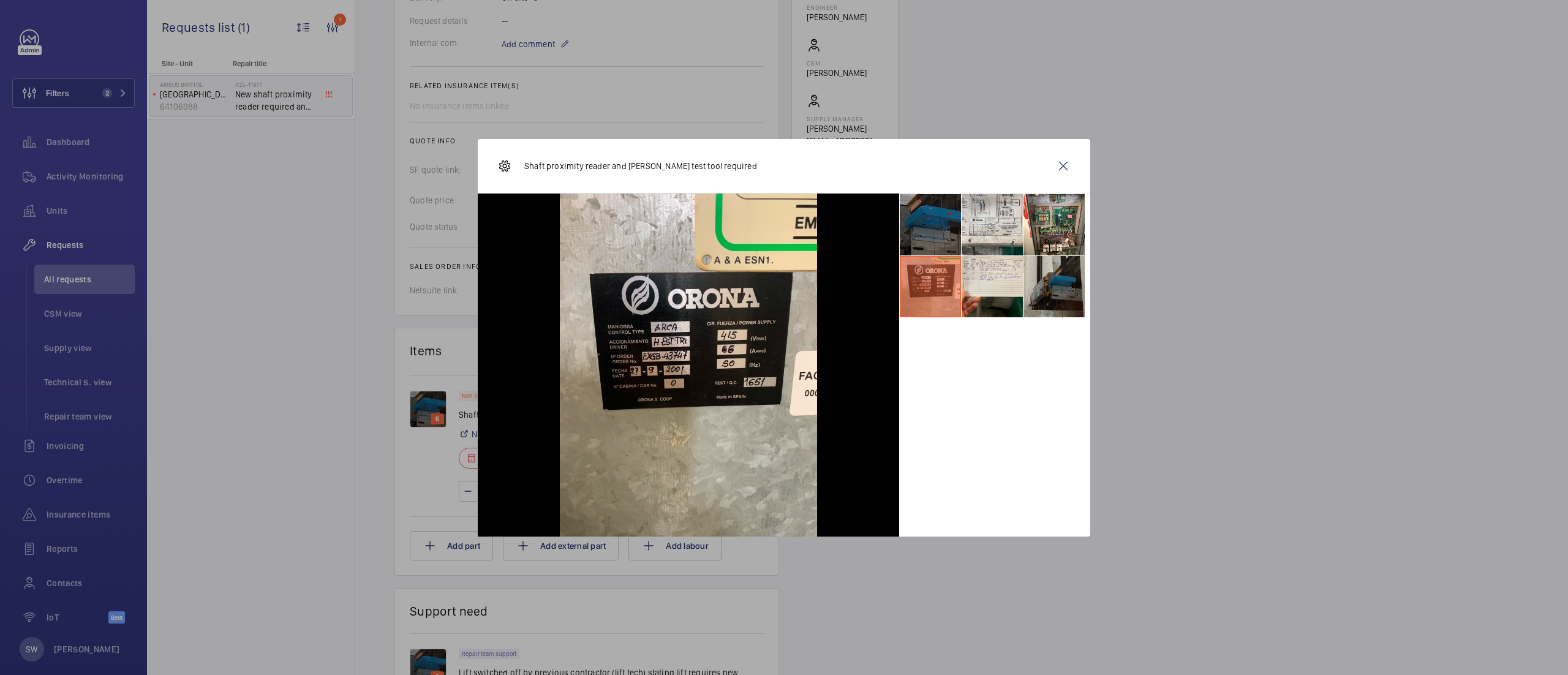
click at [949, 201] on li at bounding box center [930, 224] width 61 height 62
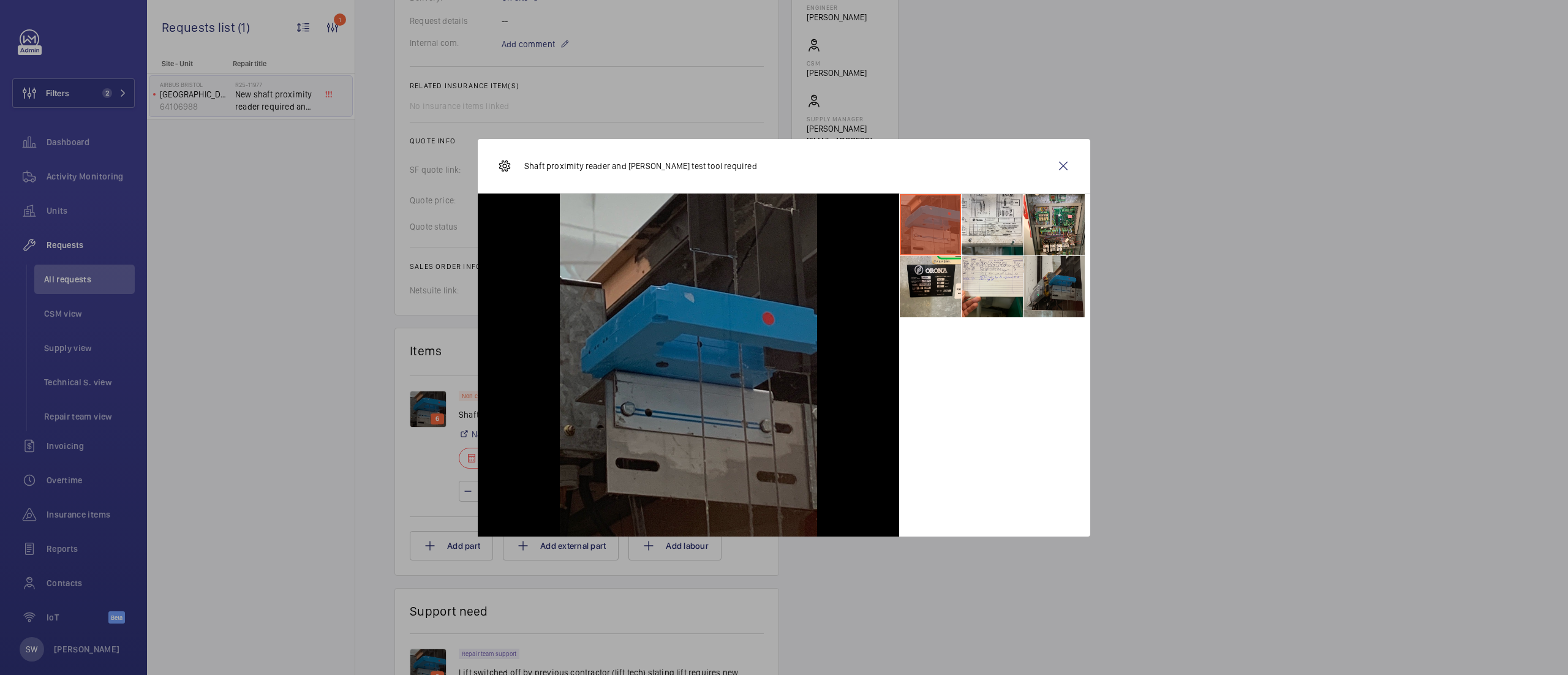
click at [949, 201] on li at bounding box center [930, 224] width 61 height 62
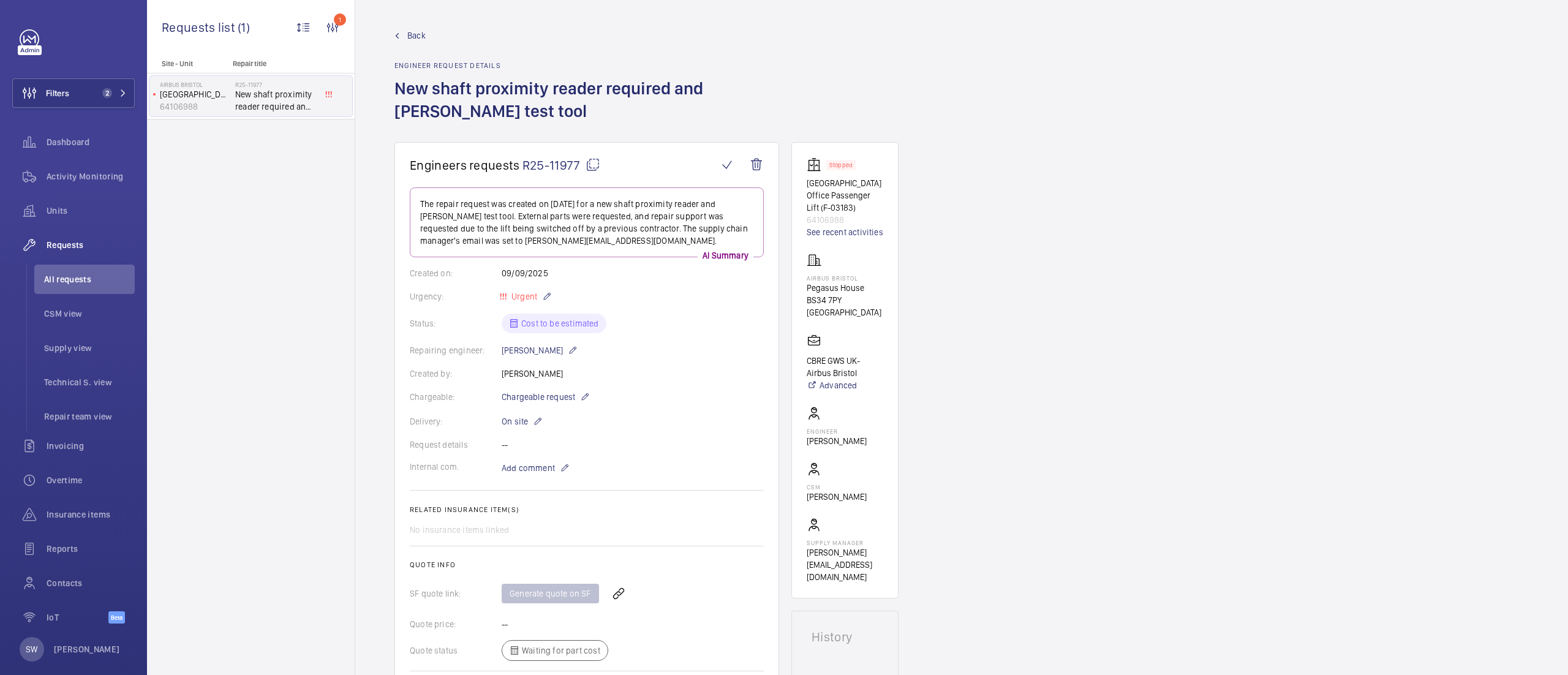
scroll to position [0, 0]
click at [96, 173] on span "Activity Monitoring" at bounding box center [90, 177] width 88 height 12
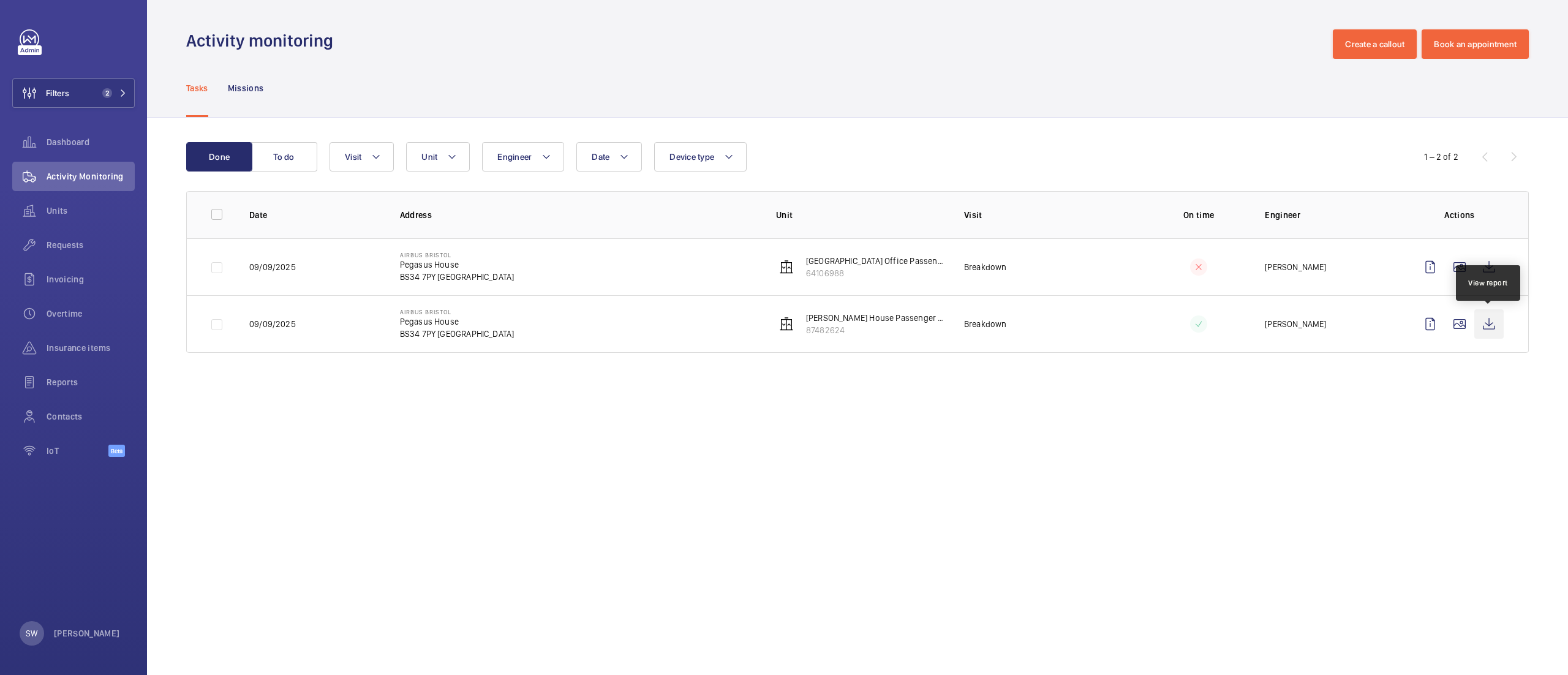
click at [1491, 325] on wm-front-icon-button at bounding box center [1489, 324] width 30 height 30
click at [1493, 272] on wm-front-icon-button at bounding box center [1489, 267] width 30 height 30
click at [64, 242] on span "Requests" at bounding box center [90, 245] width 88 height 12
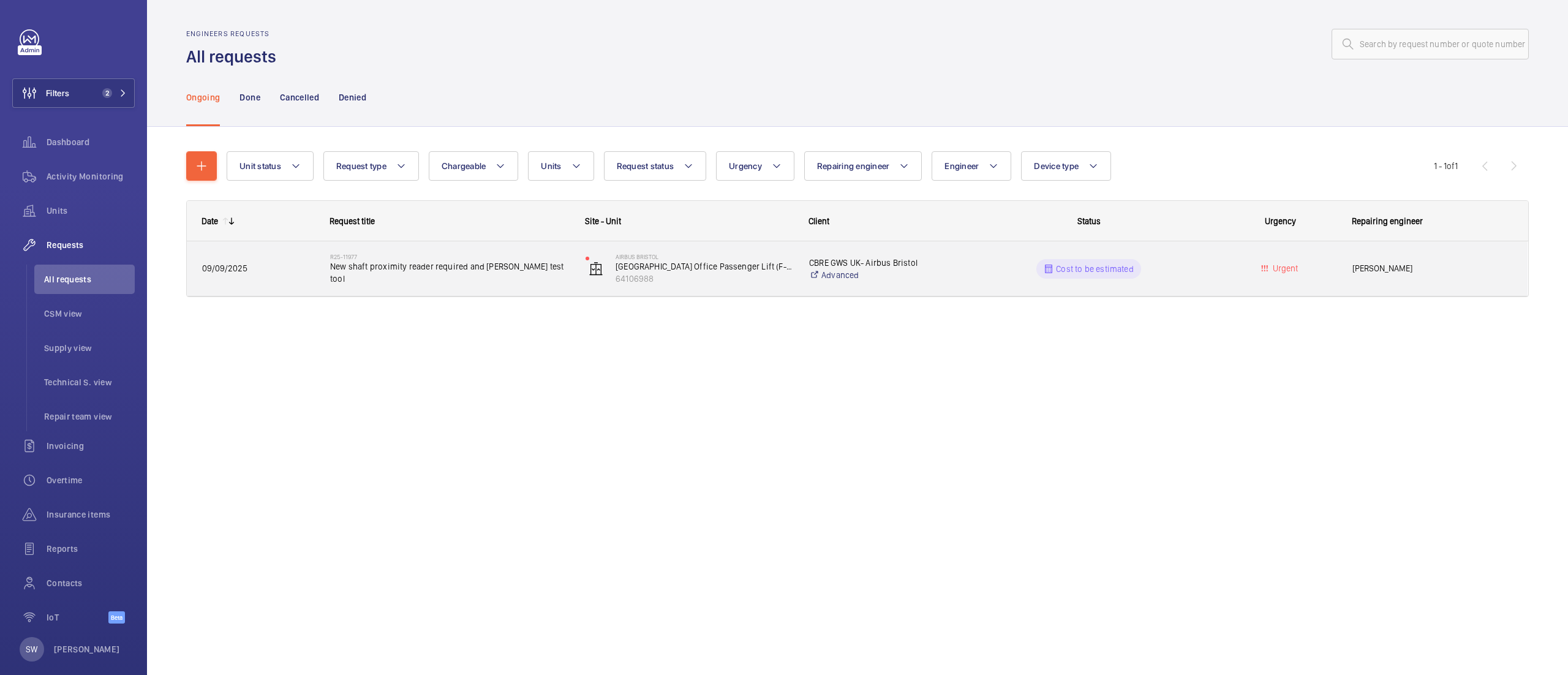
click at [487, 275] on span "New shaft proximity reader required and [PERSON_NAME] test tool" at bounding box center [450, 272] width 240 height 24
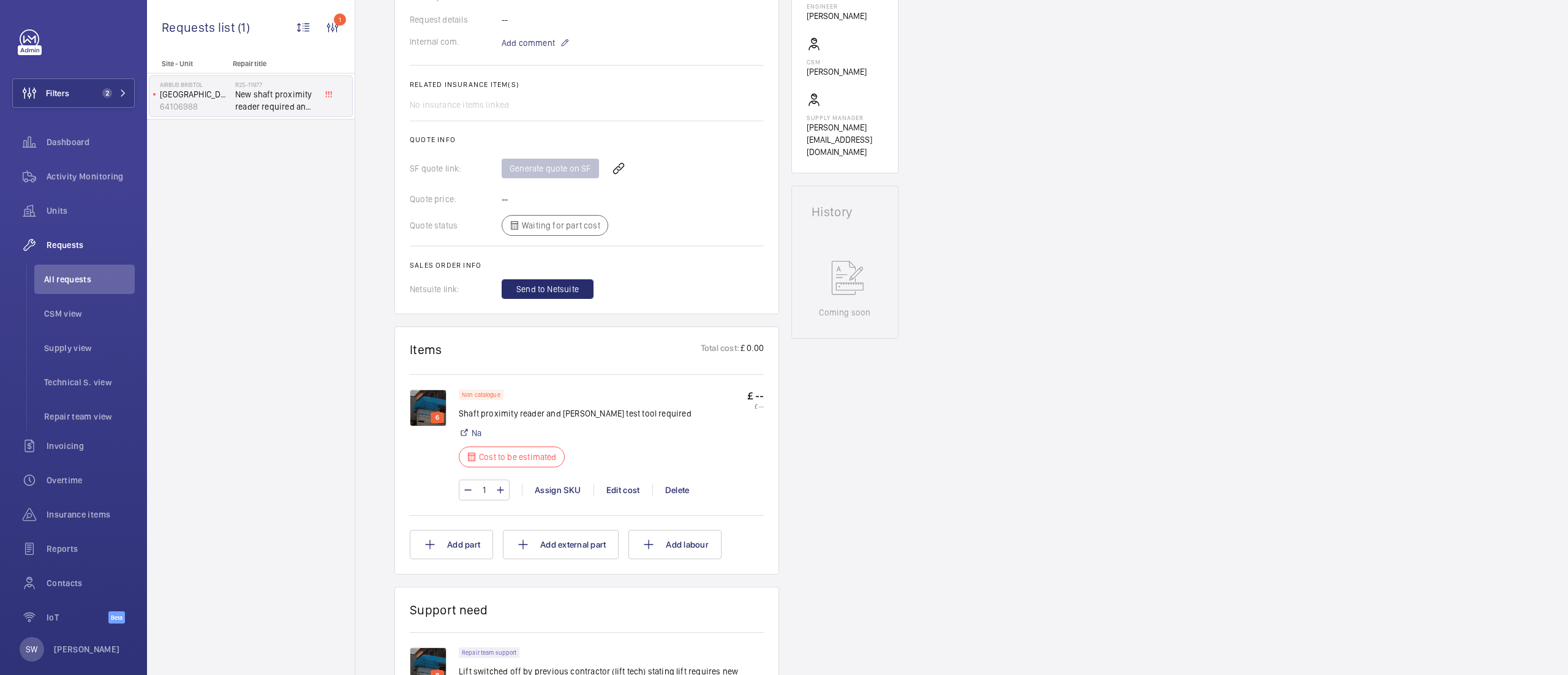
scroll to position [424, 0]
click at [471, 544] on button "Add part" at bounding box center [451, 546] width 83 height 30
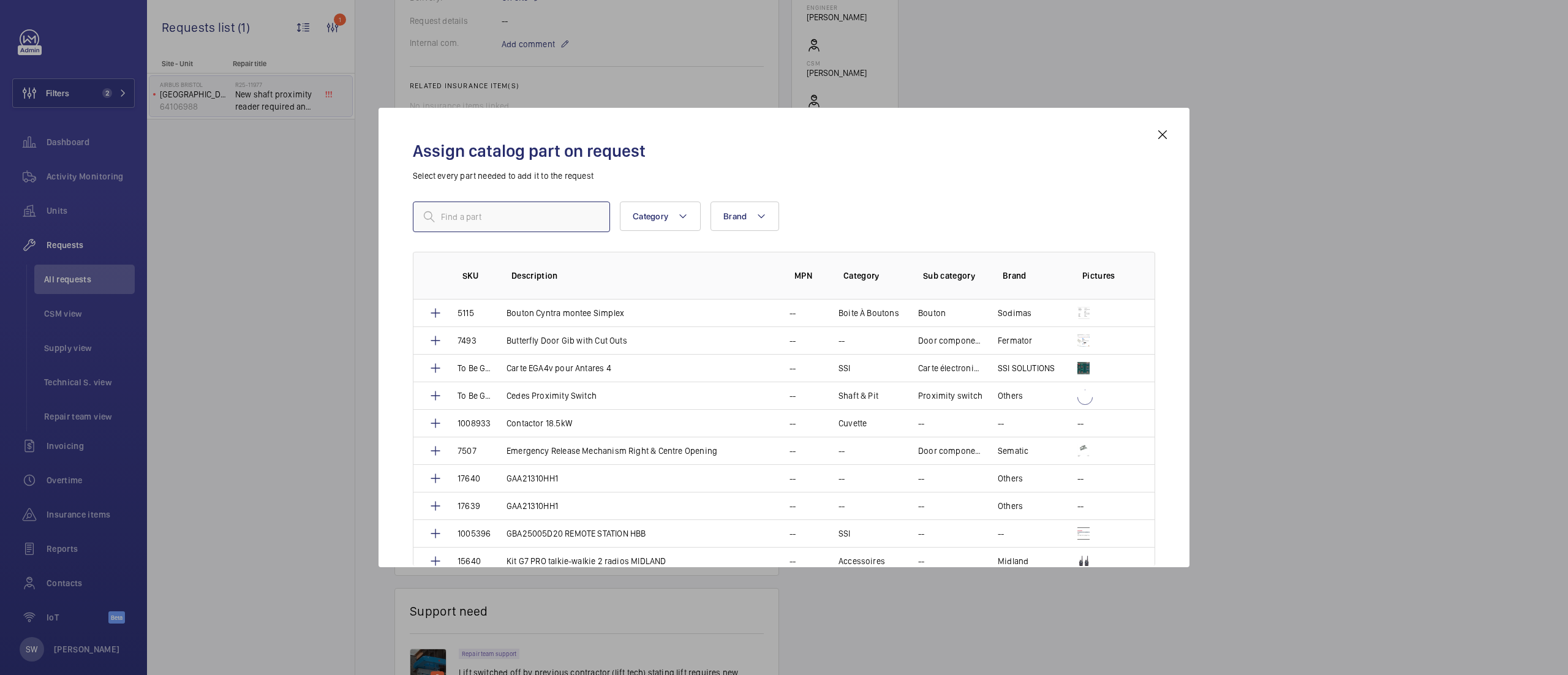
click at [502, 212] on input "text" at bounding box center [510, 216] width 197 height 30
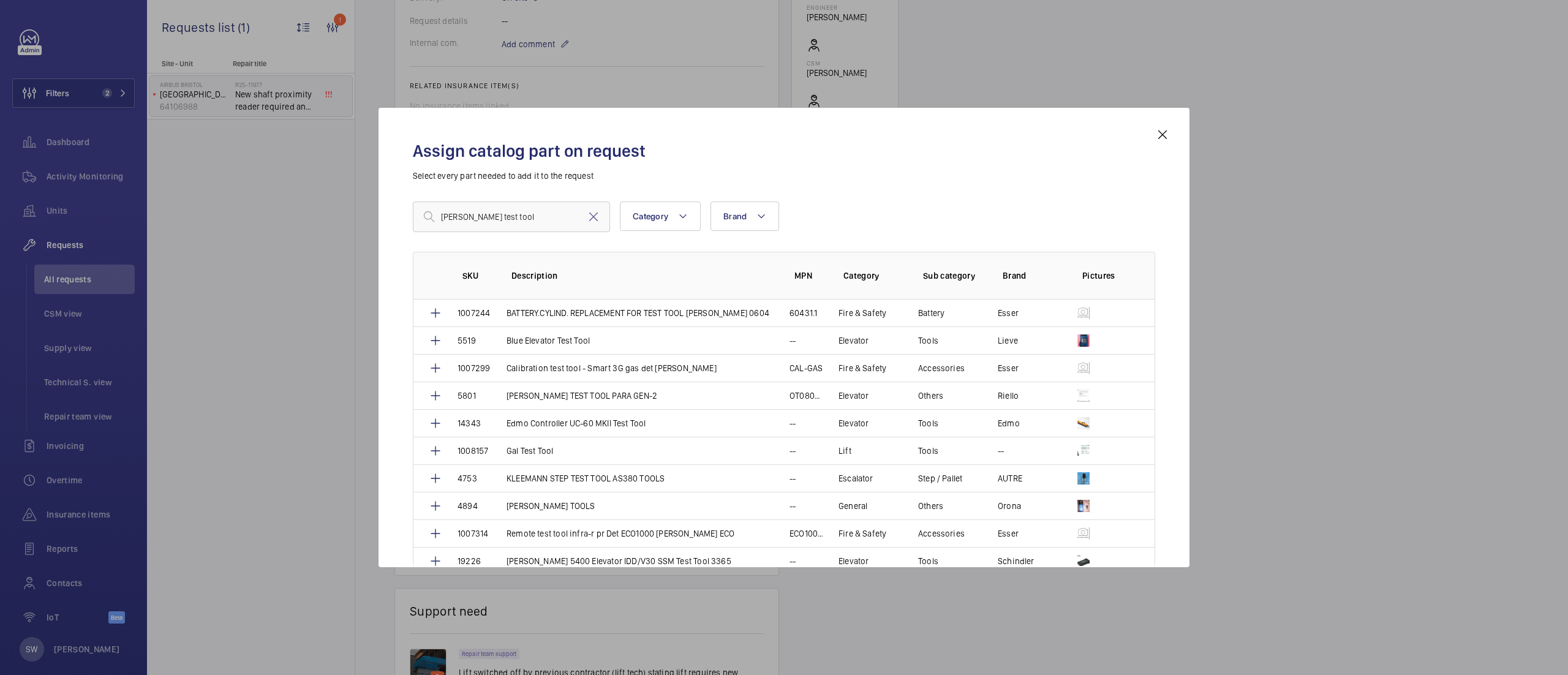
drag, startPoint x: 1154, startPoint y: 325, endPoint x: 1166, endPoint y: 314, distance: 16.3
click at [1166, 314] on div "Assign catalog part on request Select every part needed to add it to the reques…" at bounding box center [784, 347] width 772 height 440
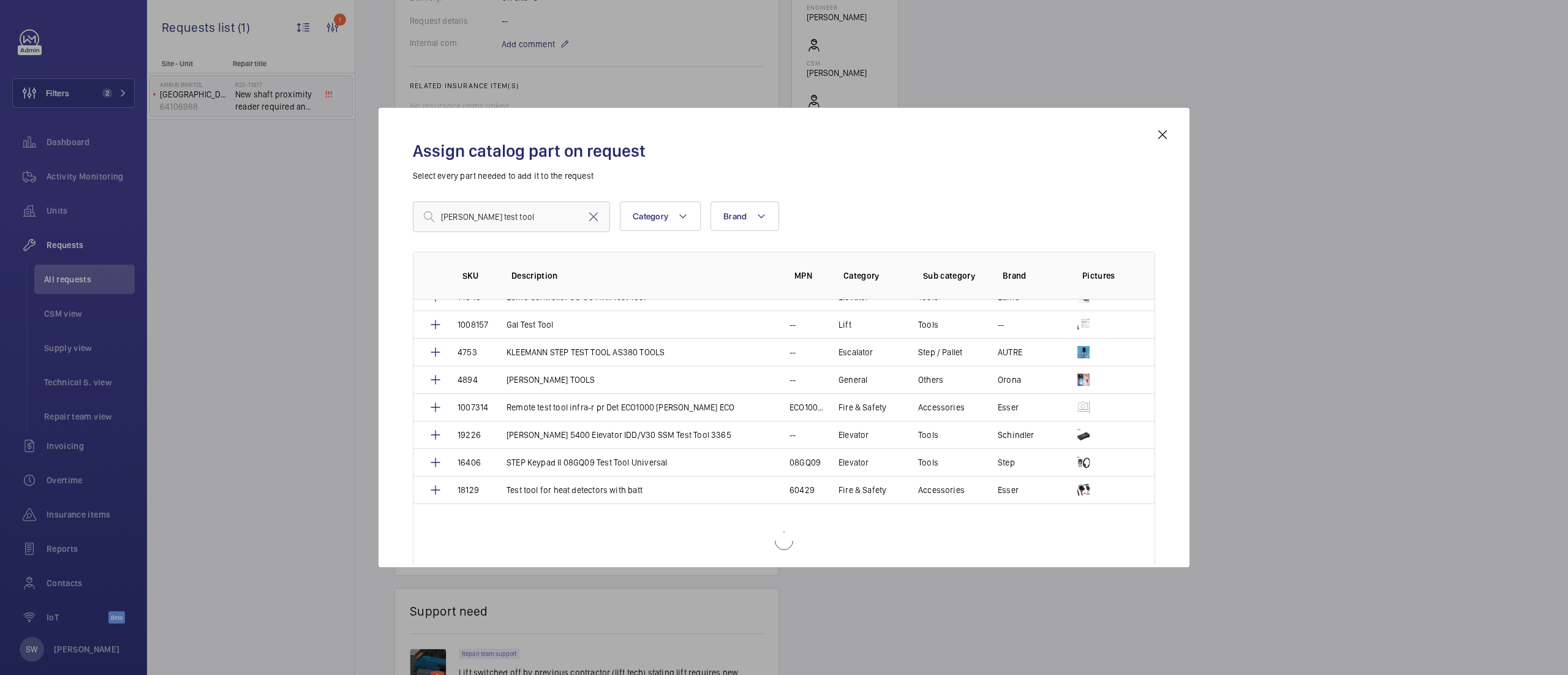
scroll to position [140, 0]
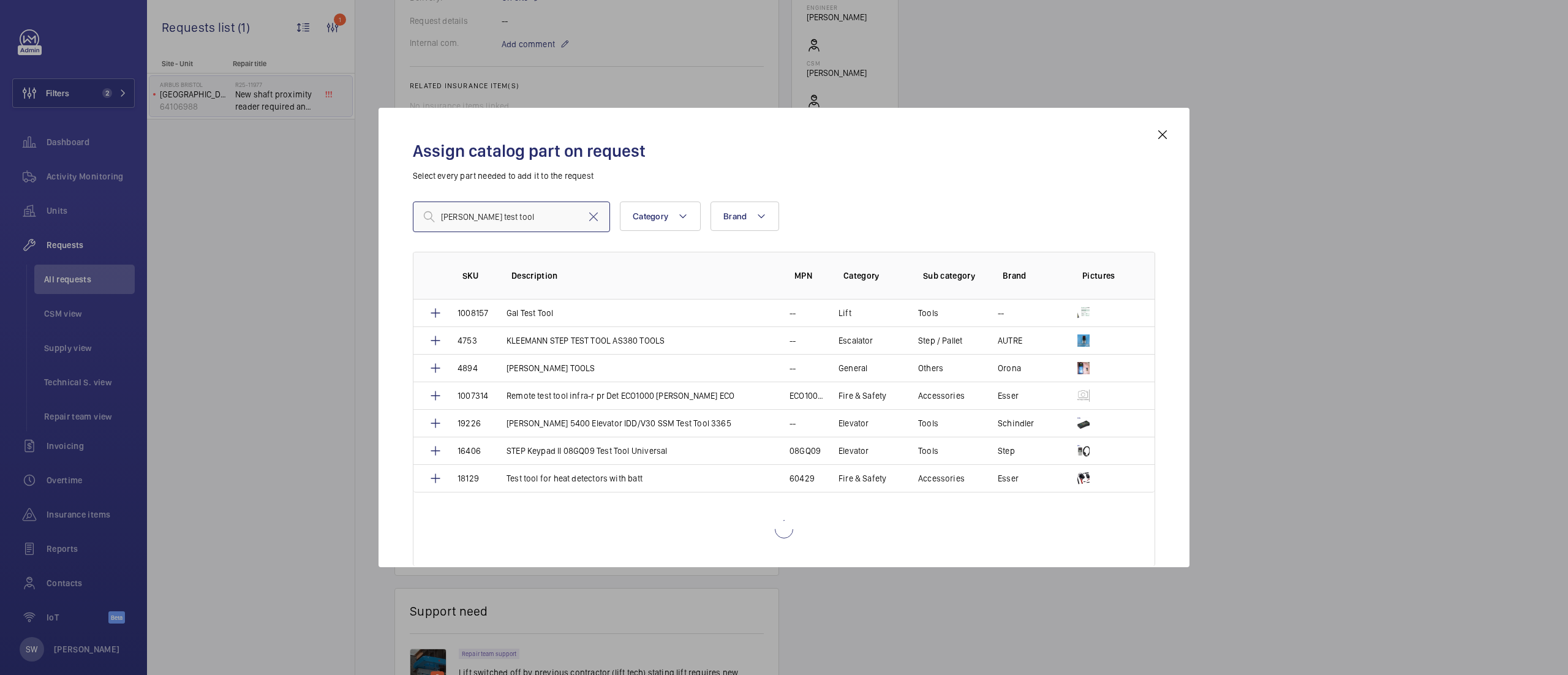
click at [522, 217] on input "[PERSON_NAME] test tool" at bounding box center [510, 216] width 197 height 30
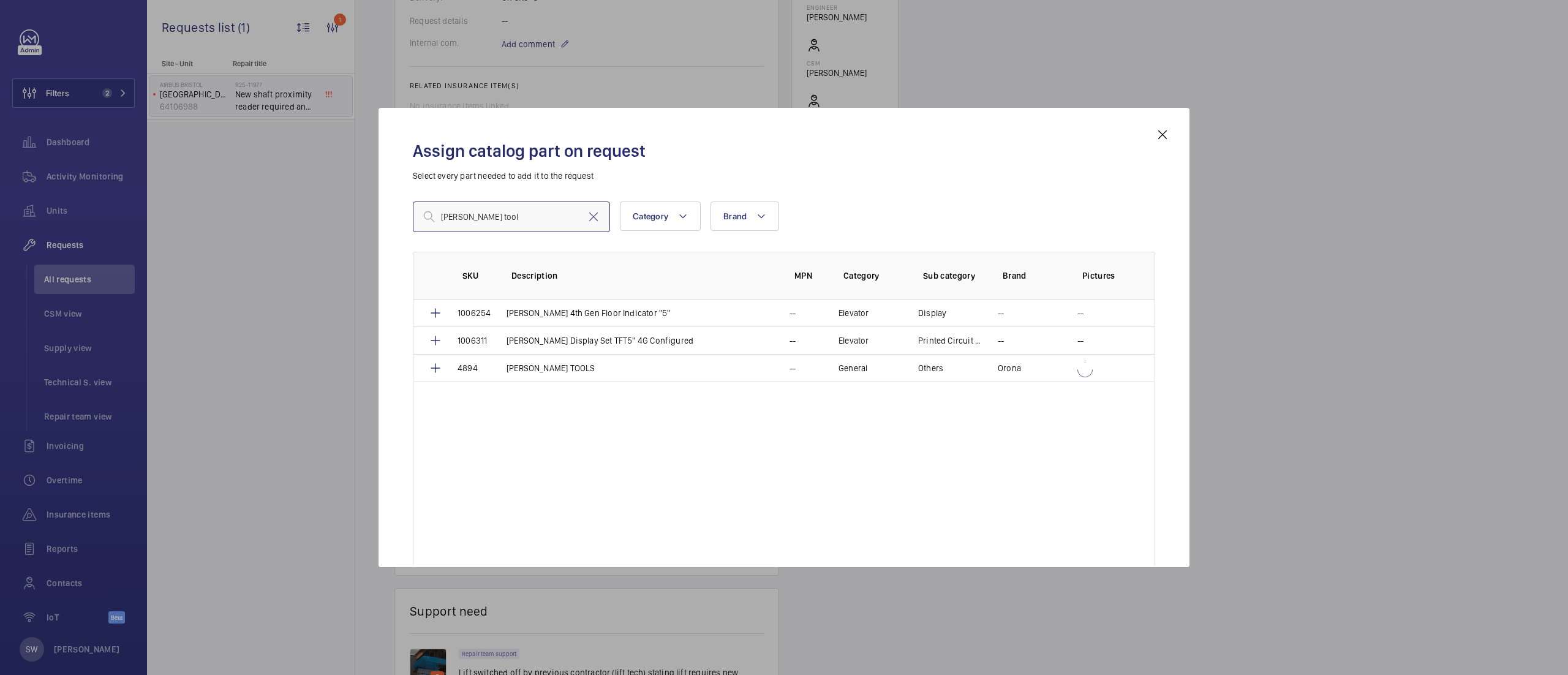
scroll to position [0, 0]
click at [533, 217] on input "[PERSON_NAME] tool" at bounding box center [510, 216] width 197 height 30
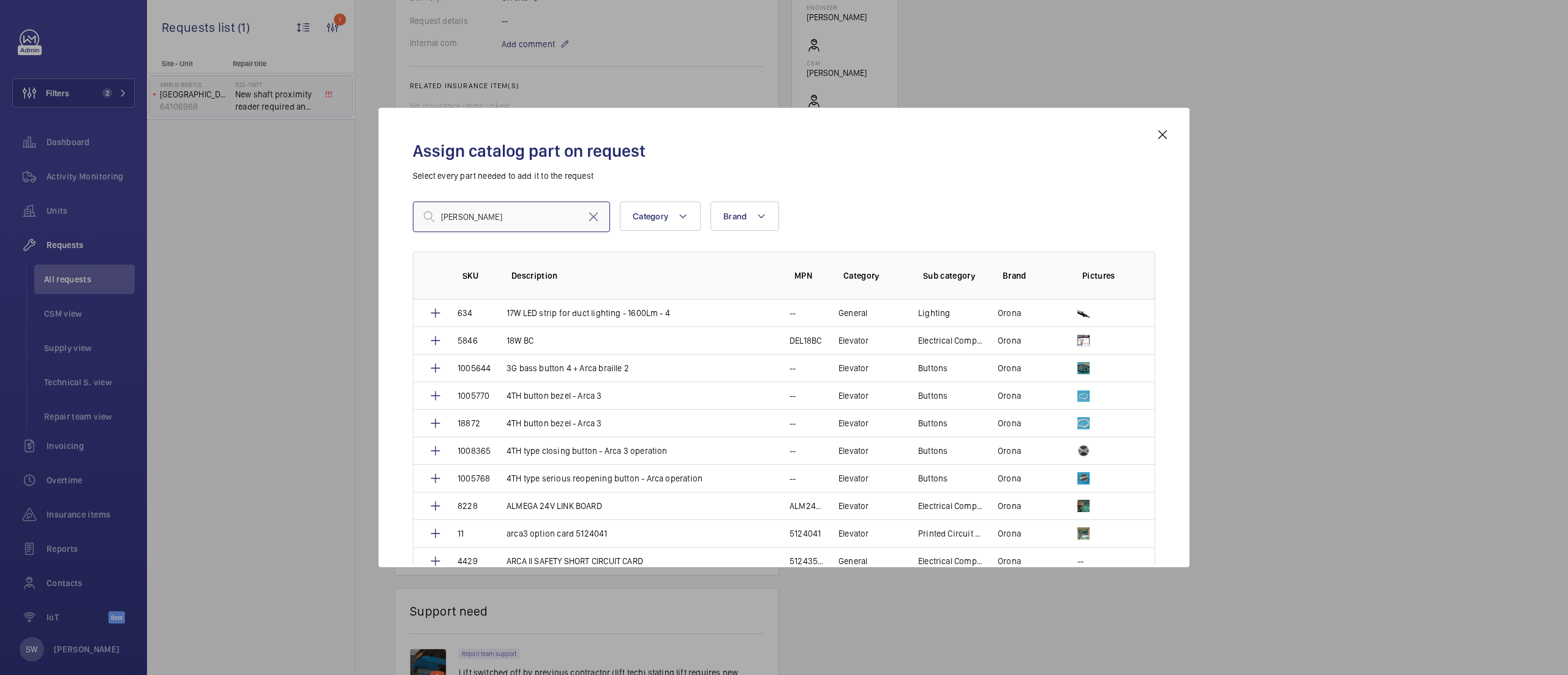
type input "[PERSON_NAME]"
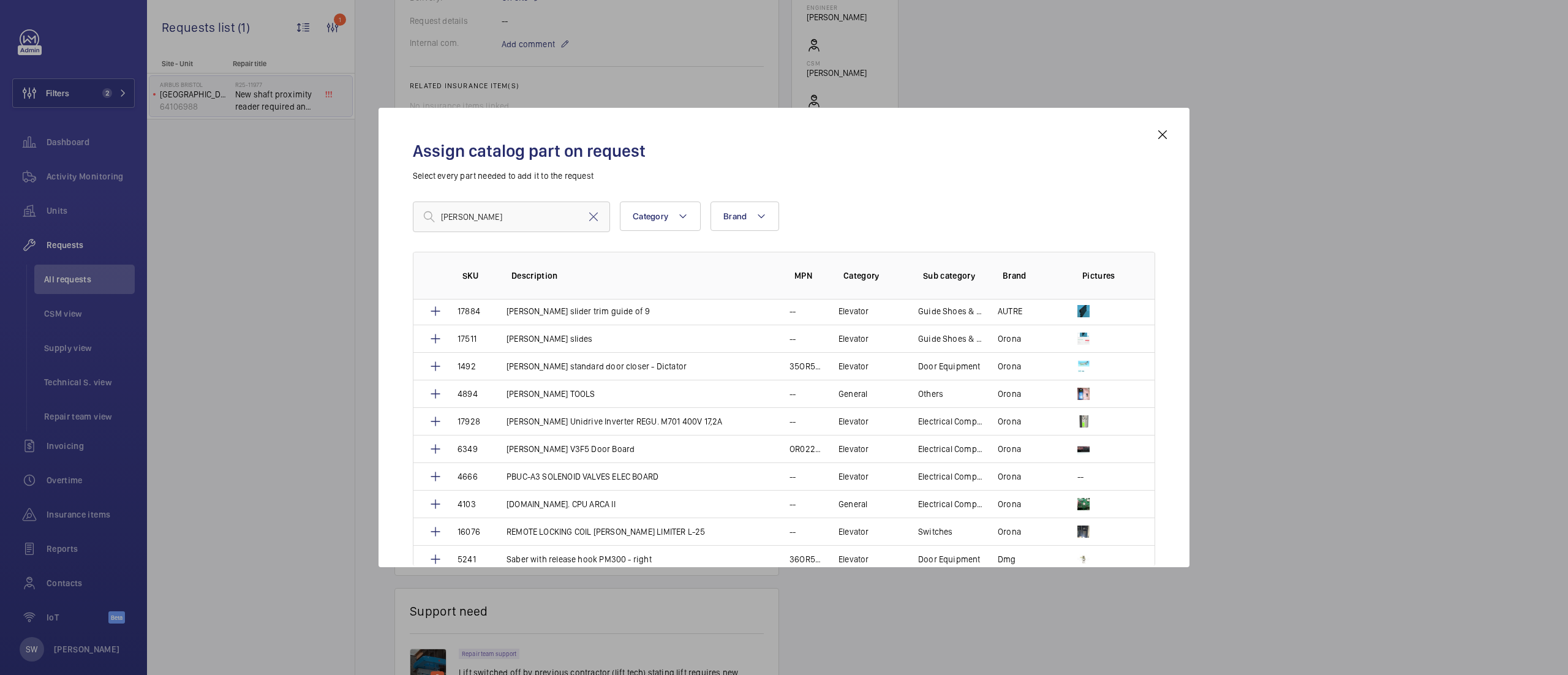
scroll to position [3454, 0]
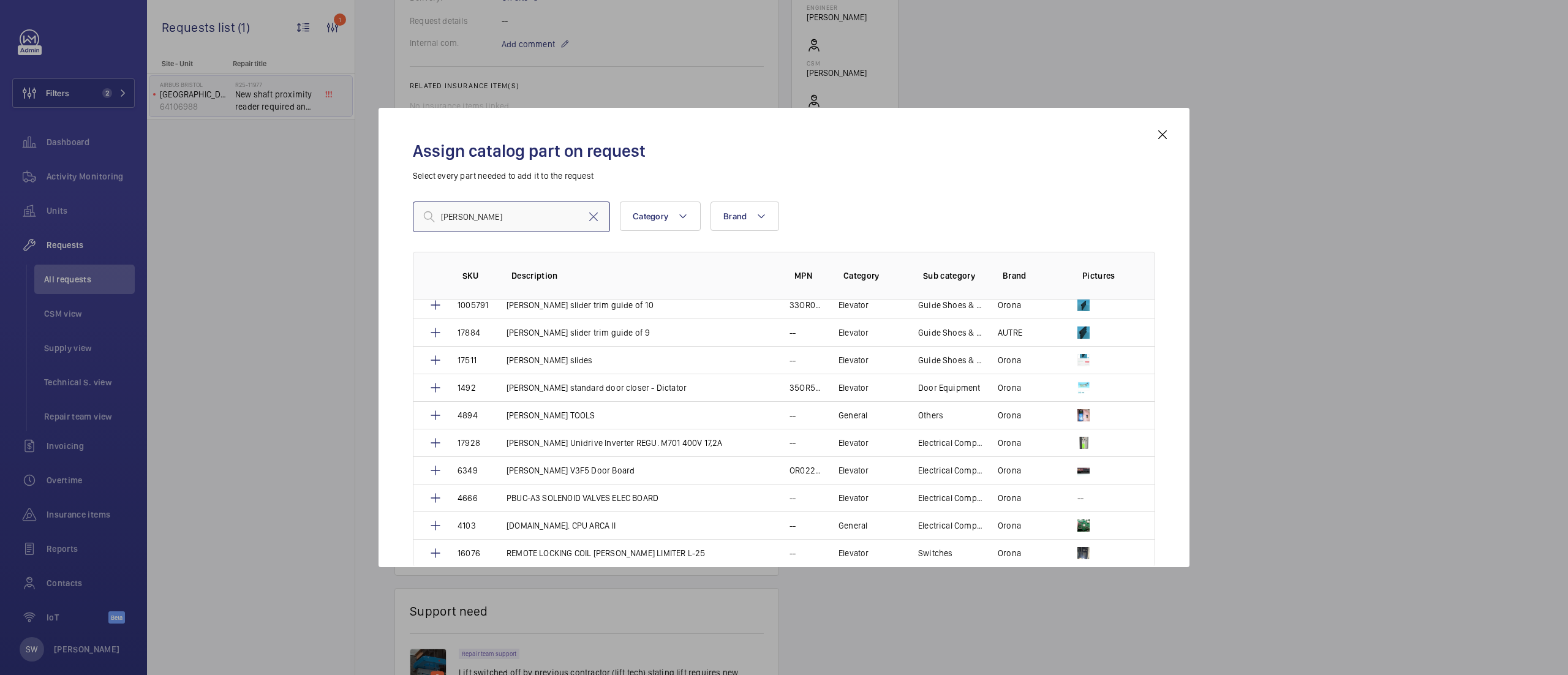
click at [524, 210] on input "[PERSON_NAME]" at bounding box center [510, 216] width 197 height 30
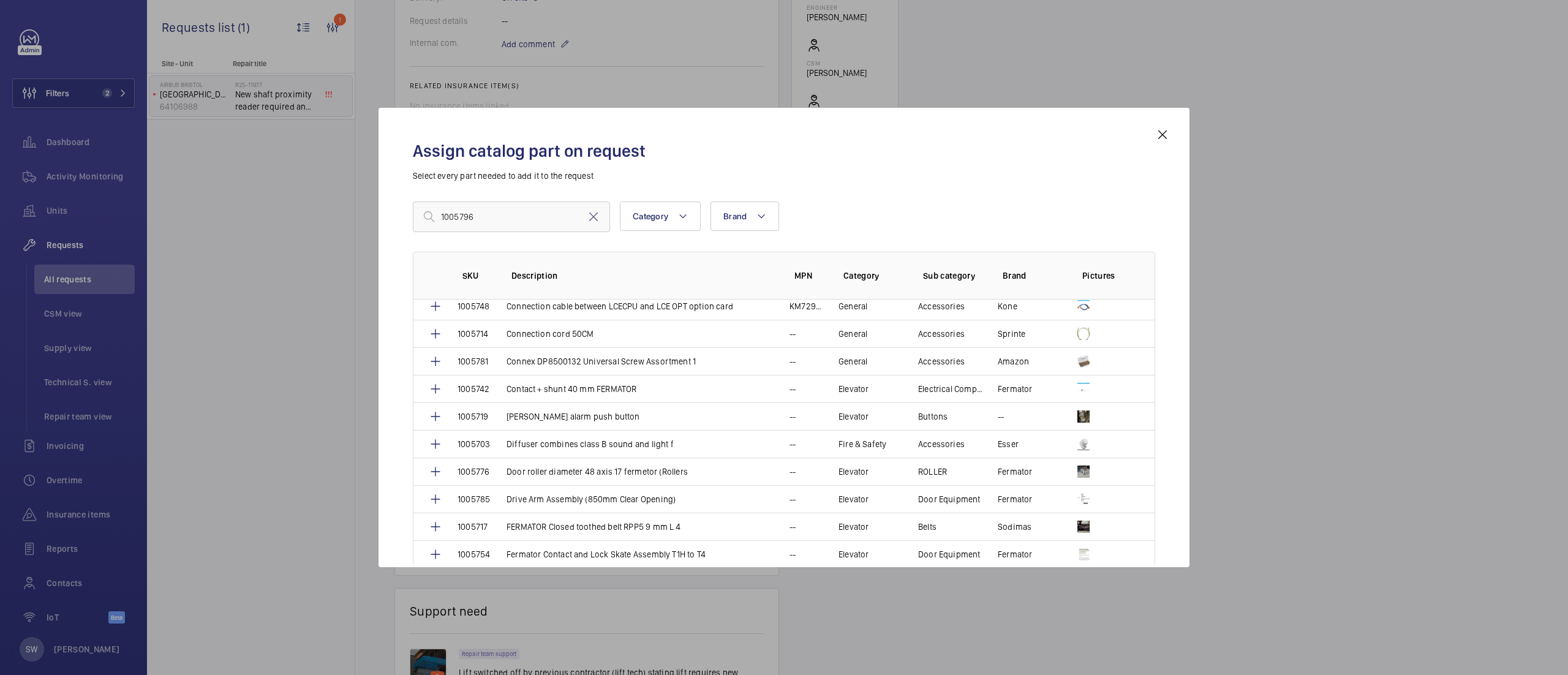
scroll to position [0, 0]
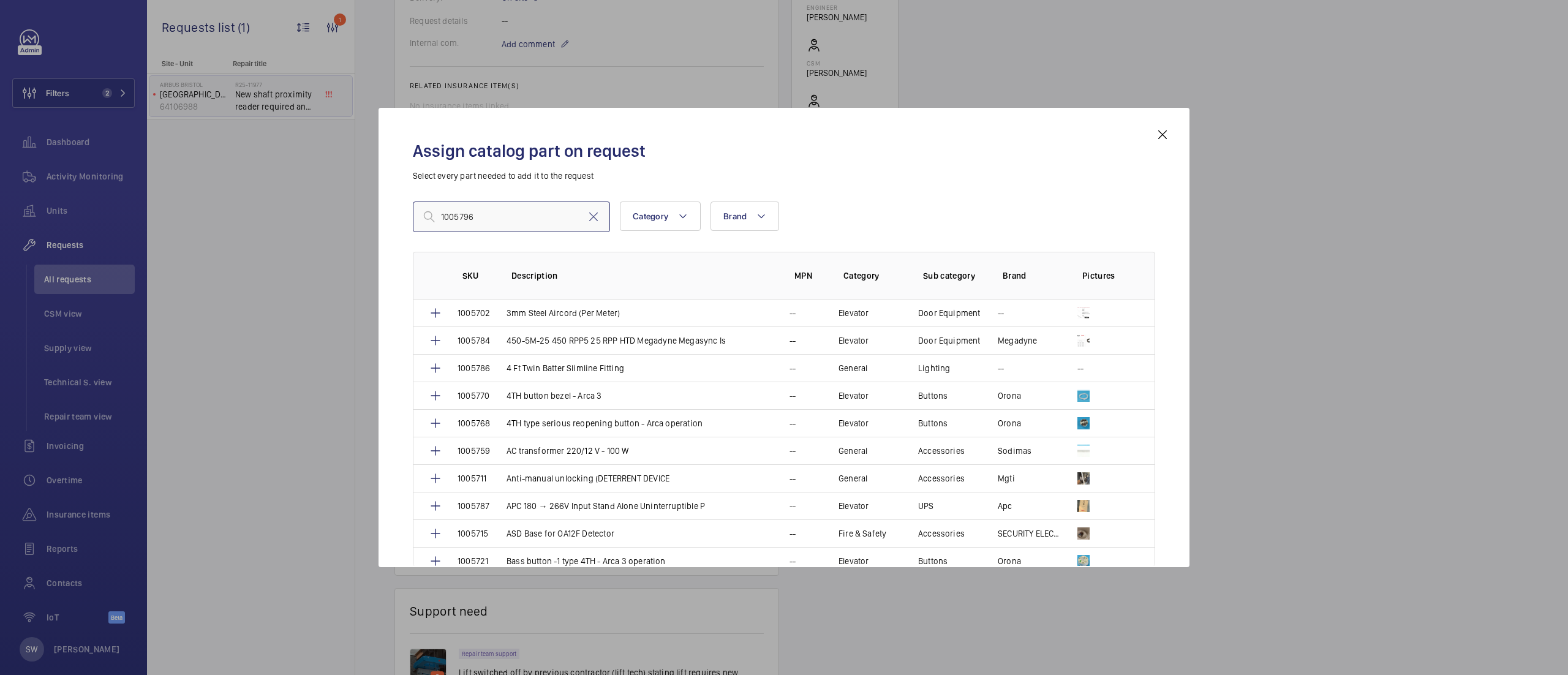
click at [529, 210] on input "1005796" at bounding box center [510, 216] width 197 height 30
type input "1005796"
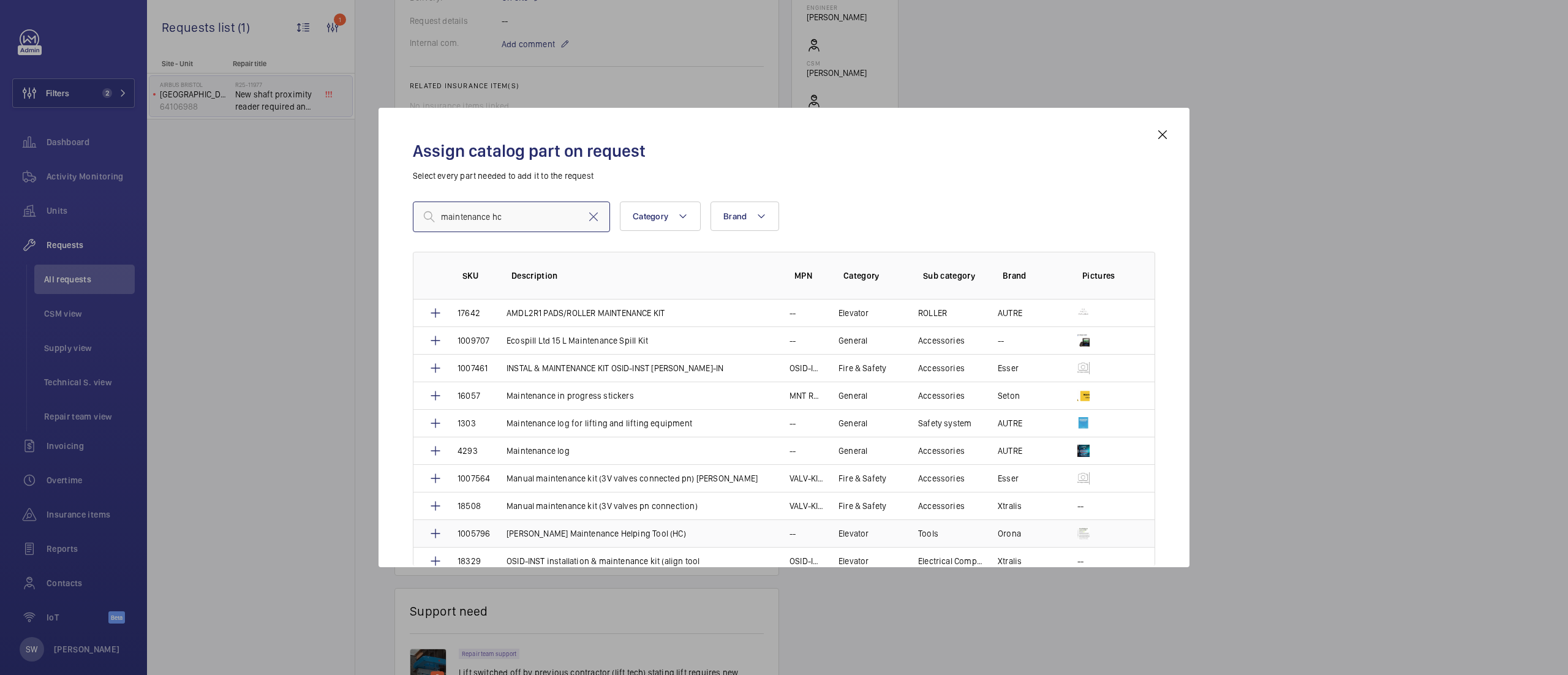
type input "maintenance hc"
click at [623, 538] on p "[PERSON_NAME] Maintenance Helping Tool (HC)" at bounding box center [596, 534] width 180 height 12
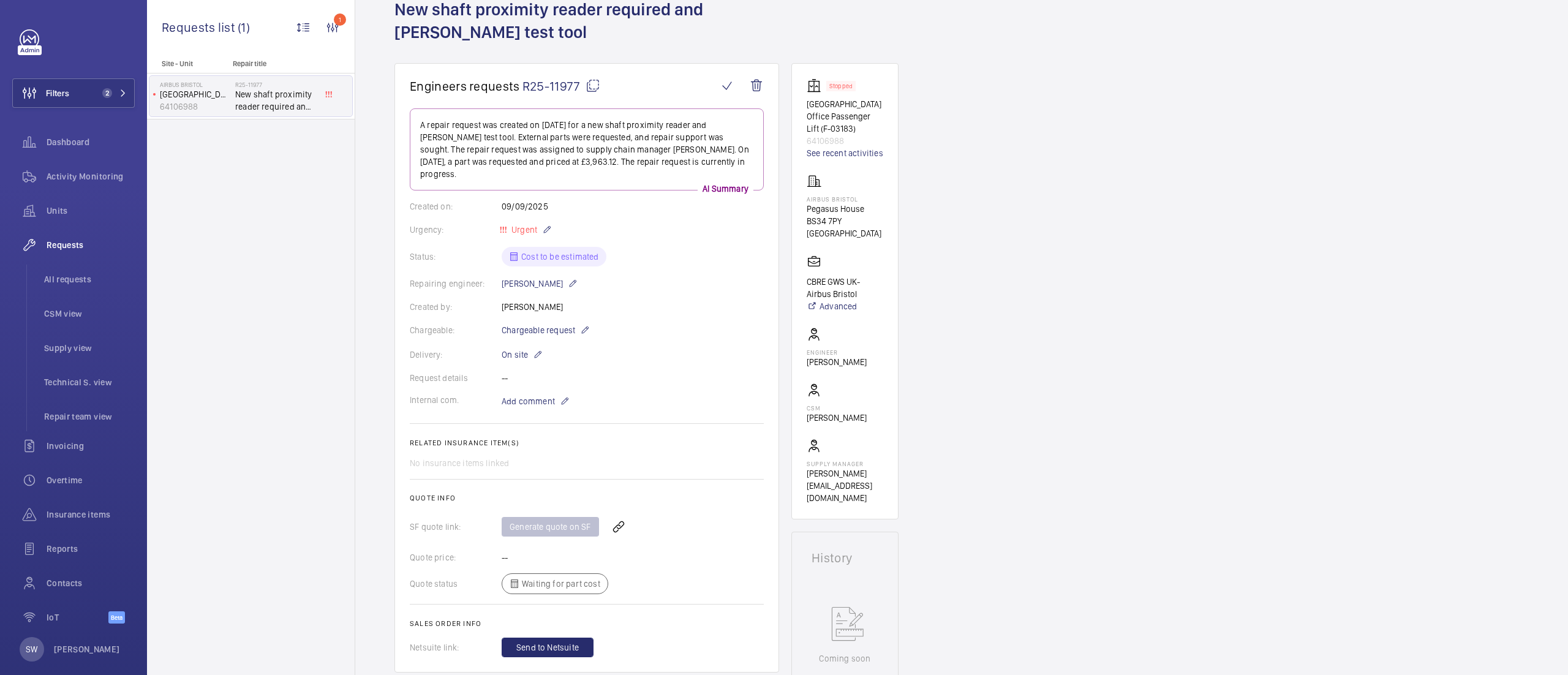
scroll to position [92, 0]
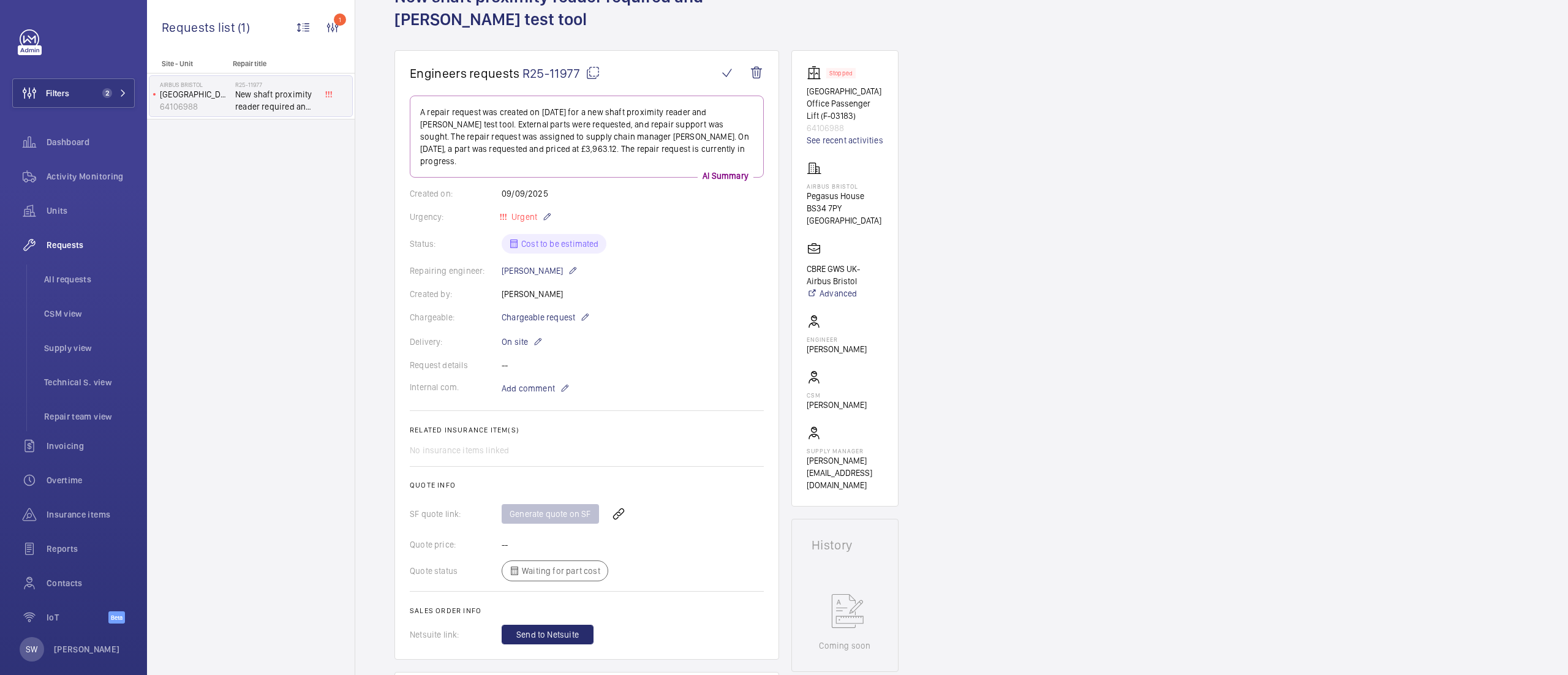
click at [552, 508] on div "Generate quote on SF" at bounding box center [633, 514] width 262 height 30
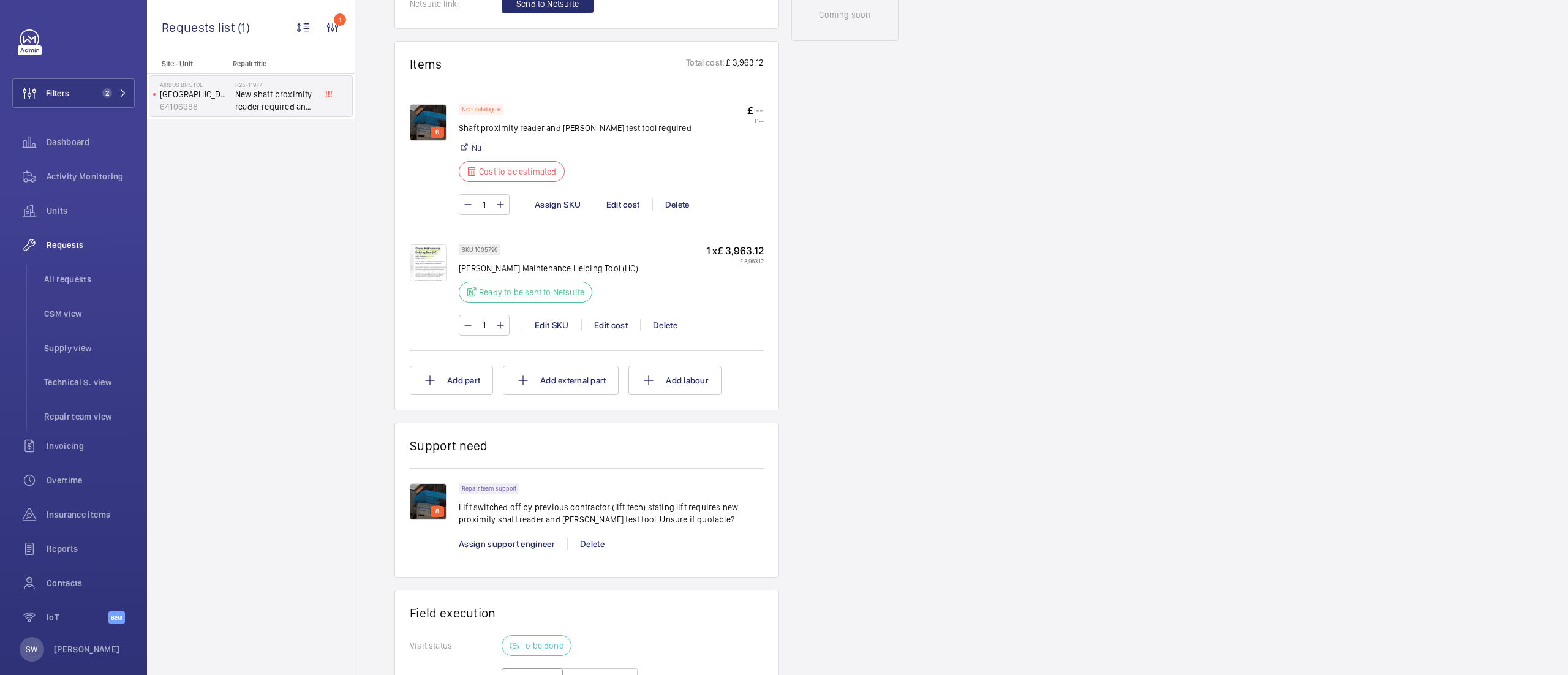
scroll to position [724, 0]
click at [619, 197] on div "Edit cost" at bounding box center [623, 203] width 59 height 12
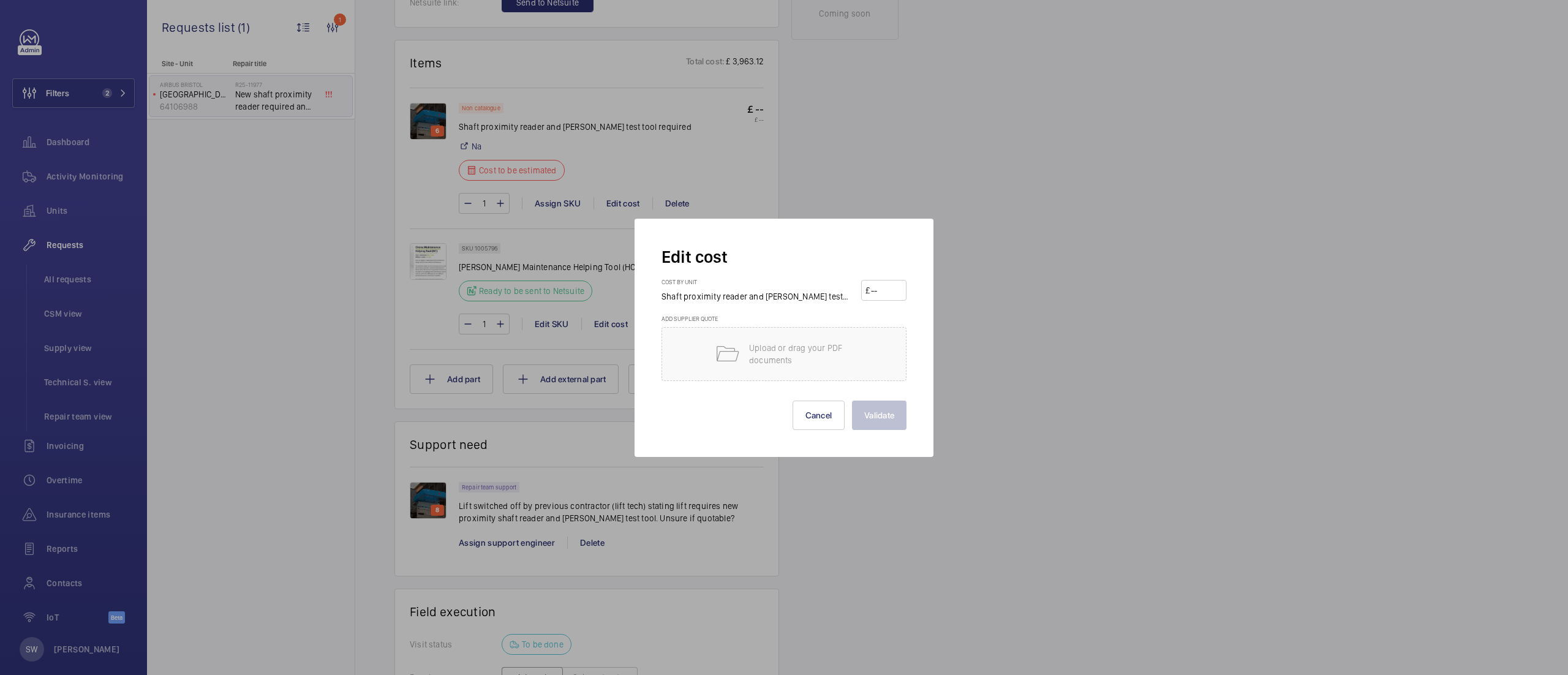
click at [883, 290] on input "number" at bounding box center [886, 290] width 33 height 19
type input "305"
click at [870, 413] on button "Validate" at bounding box center [879, 416] width 54 height 30
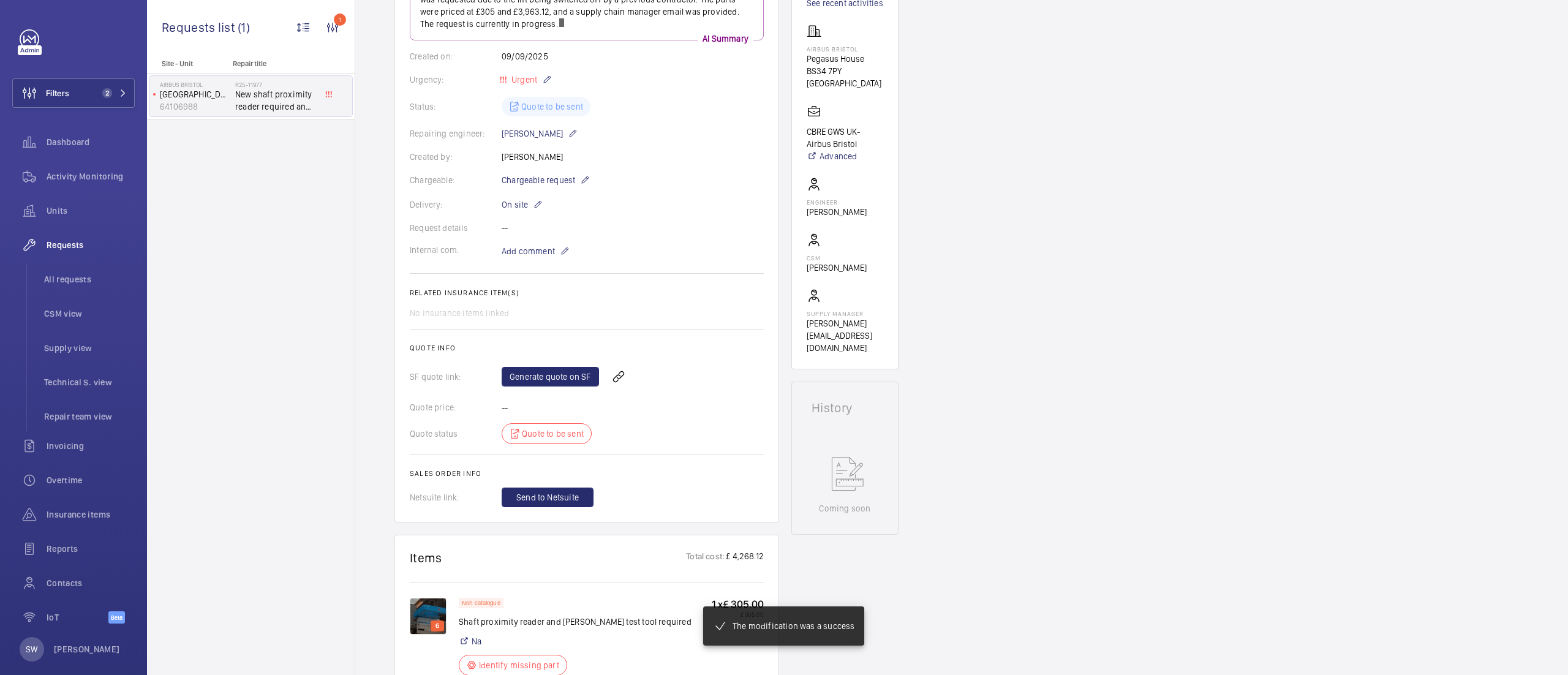
scroll to position [223, 0]
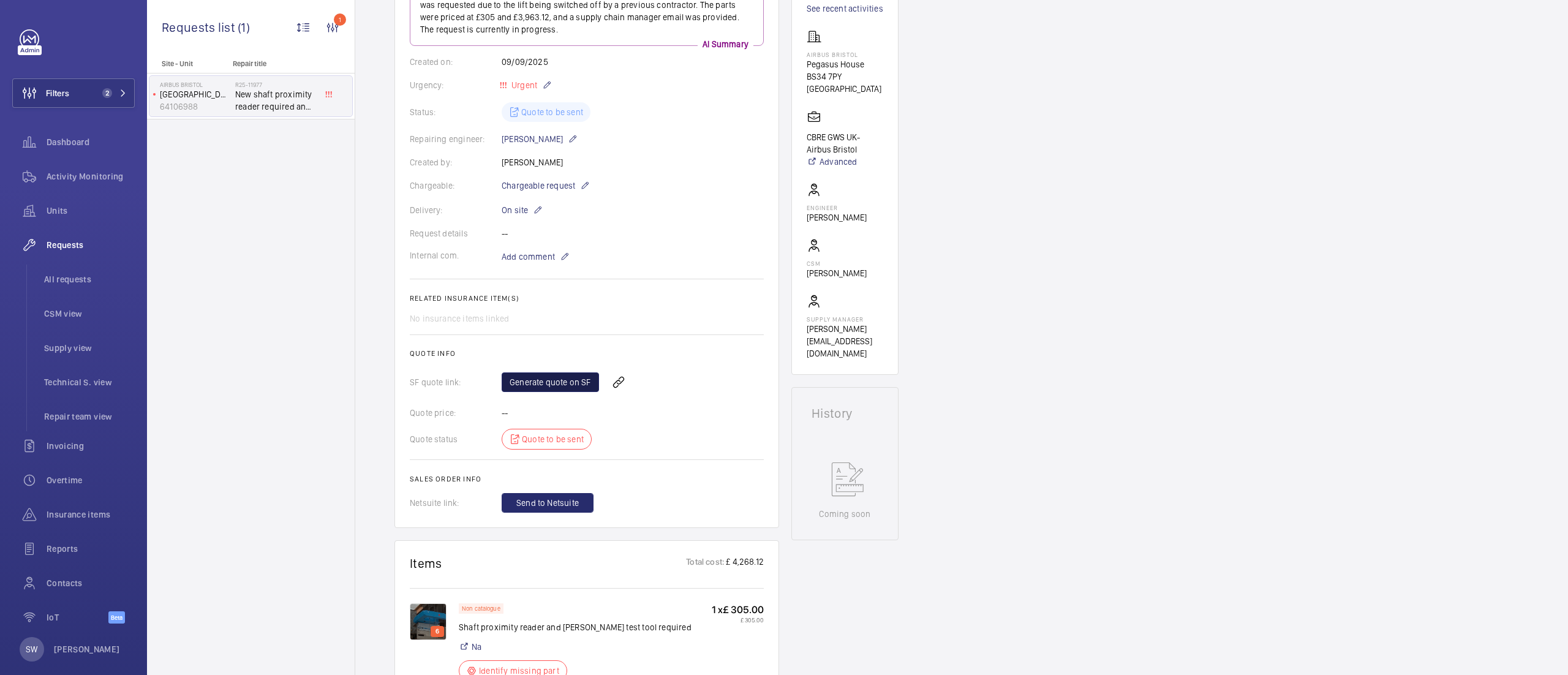
click at [552, 381] on link "Generate quote on SF" at bounding box center [550, 382] width 97 height 19
click at [833, 7] on link "See recent activities" at bounding box center [844, 9] width 76 height 12
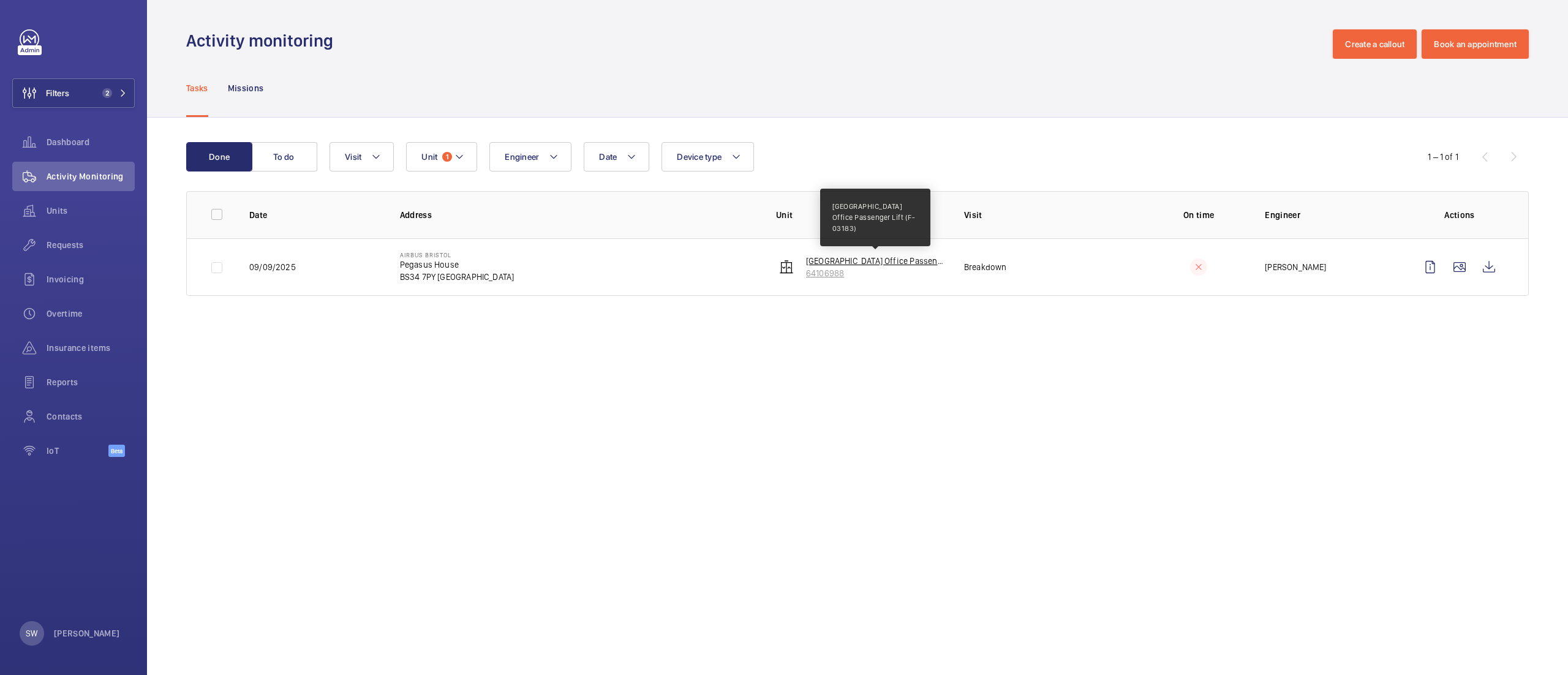
click at [814, 261] on p "[GEOGRAPHIC_DATA] Office Passenger Lift (F-03183)" at bounding box center [875, 261] width 139 height 12
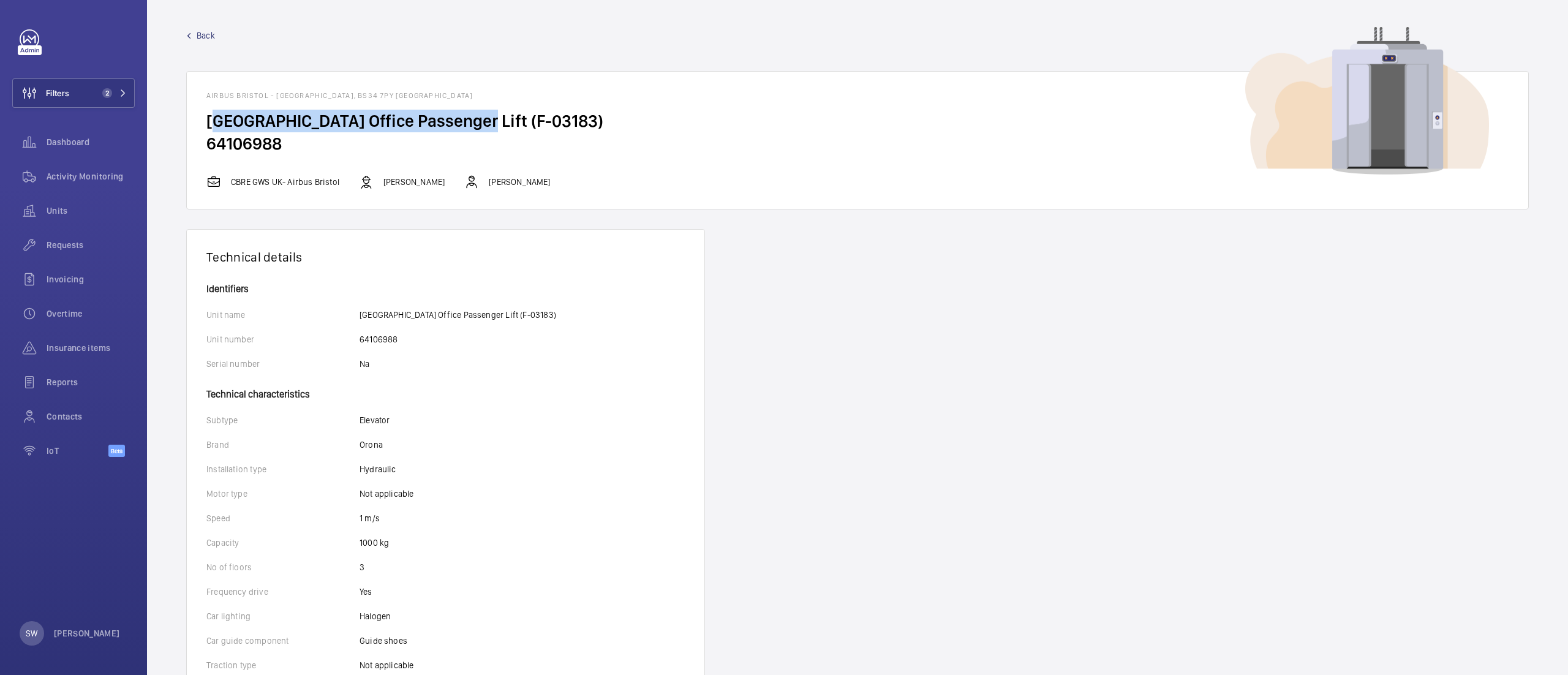
drag, startPoint x: 212, startPoint y: 121, endPoint x: 468, endPoint y: 118, distance: 256.0
click at [468, 118] on h2 "[GEOGRAPHIC_DATA] Office Passenger Lift (F-03183)" at bounding box center [857, 121] width 1302 height 23
click at [780, 192] on wm-front-card-footer "CBRE GWS UK- Airbus Bristol Andrew Hayes Connor Dudley" at bounding box center [858, 192] width 1342 height 34
